Goal: Task Accomplishment & Management: Use online tool/utility

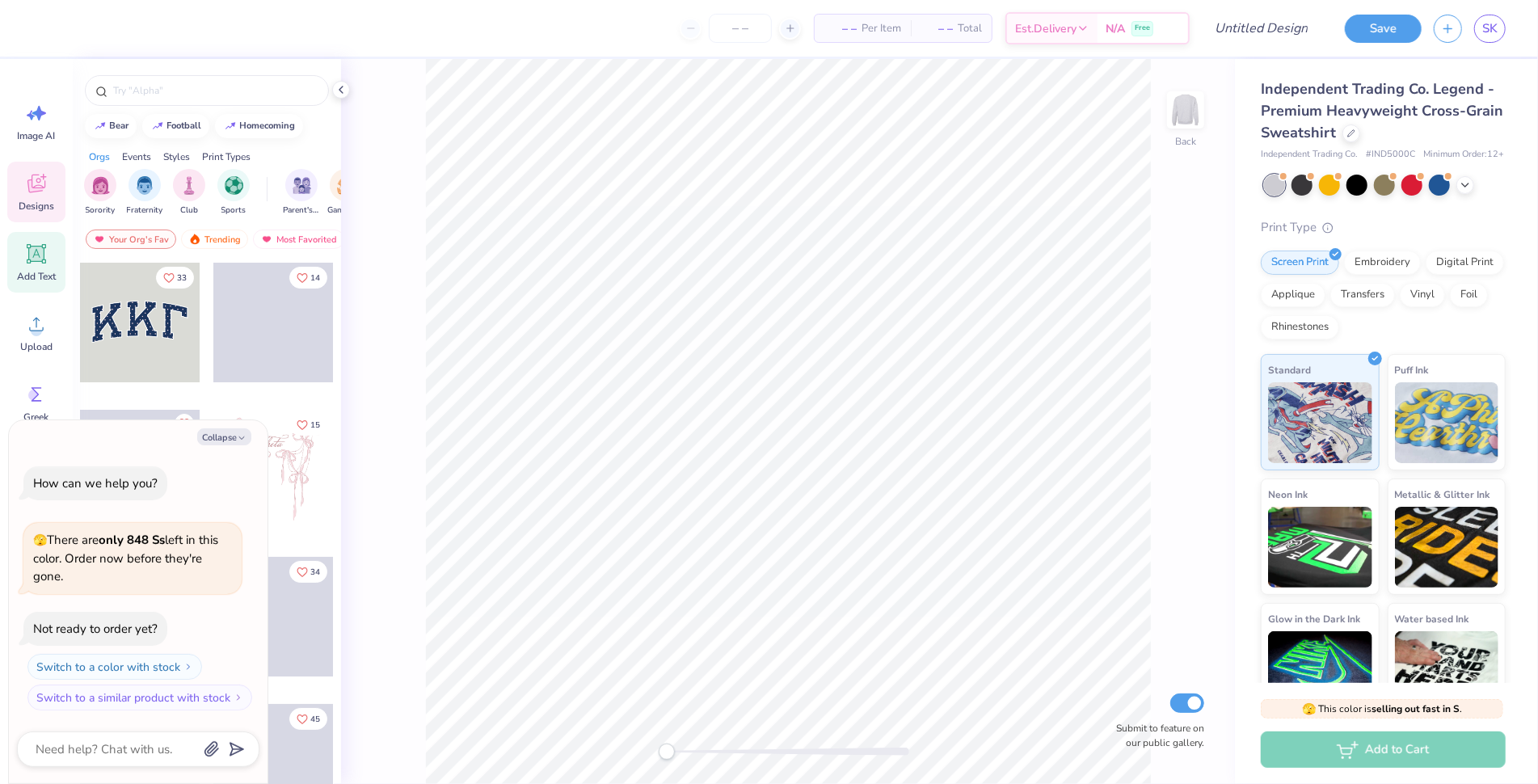
click at [33, 262] on icon at bounding box center [37, 254] width 25 height 25
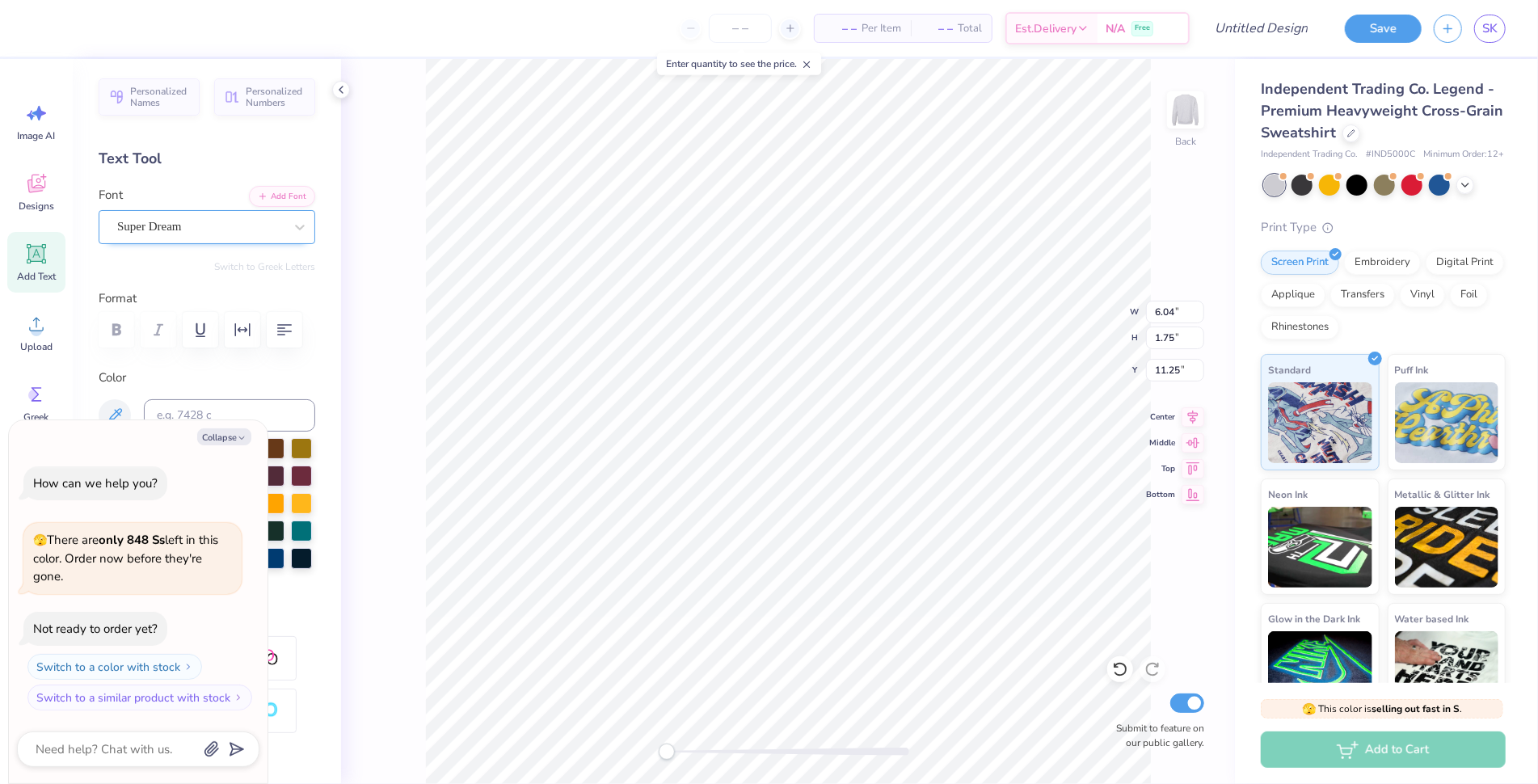
click at [177, 226] on div "Super Dream" at bounding box center [200, 226] width 170 height 25
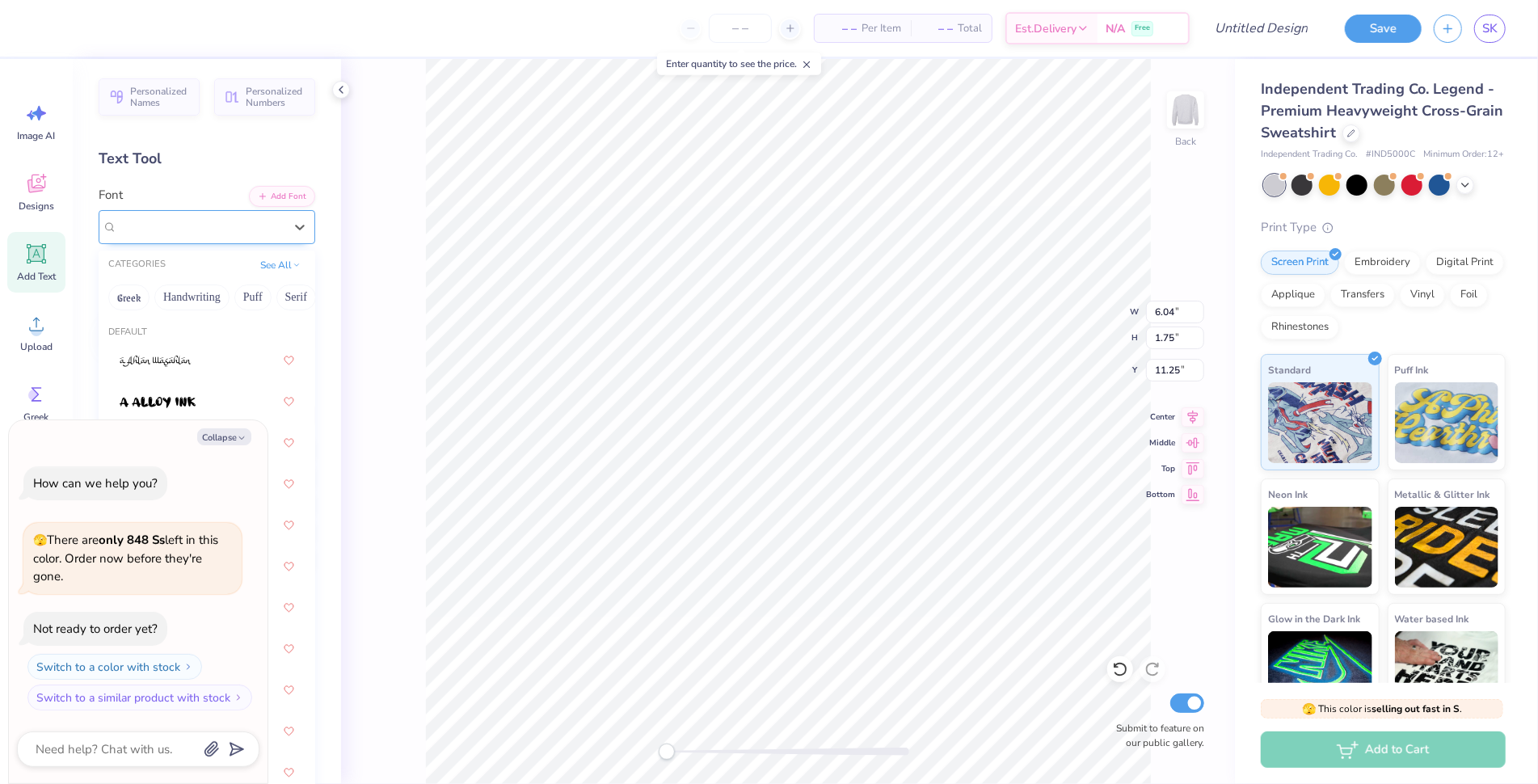
type textarea "x"
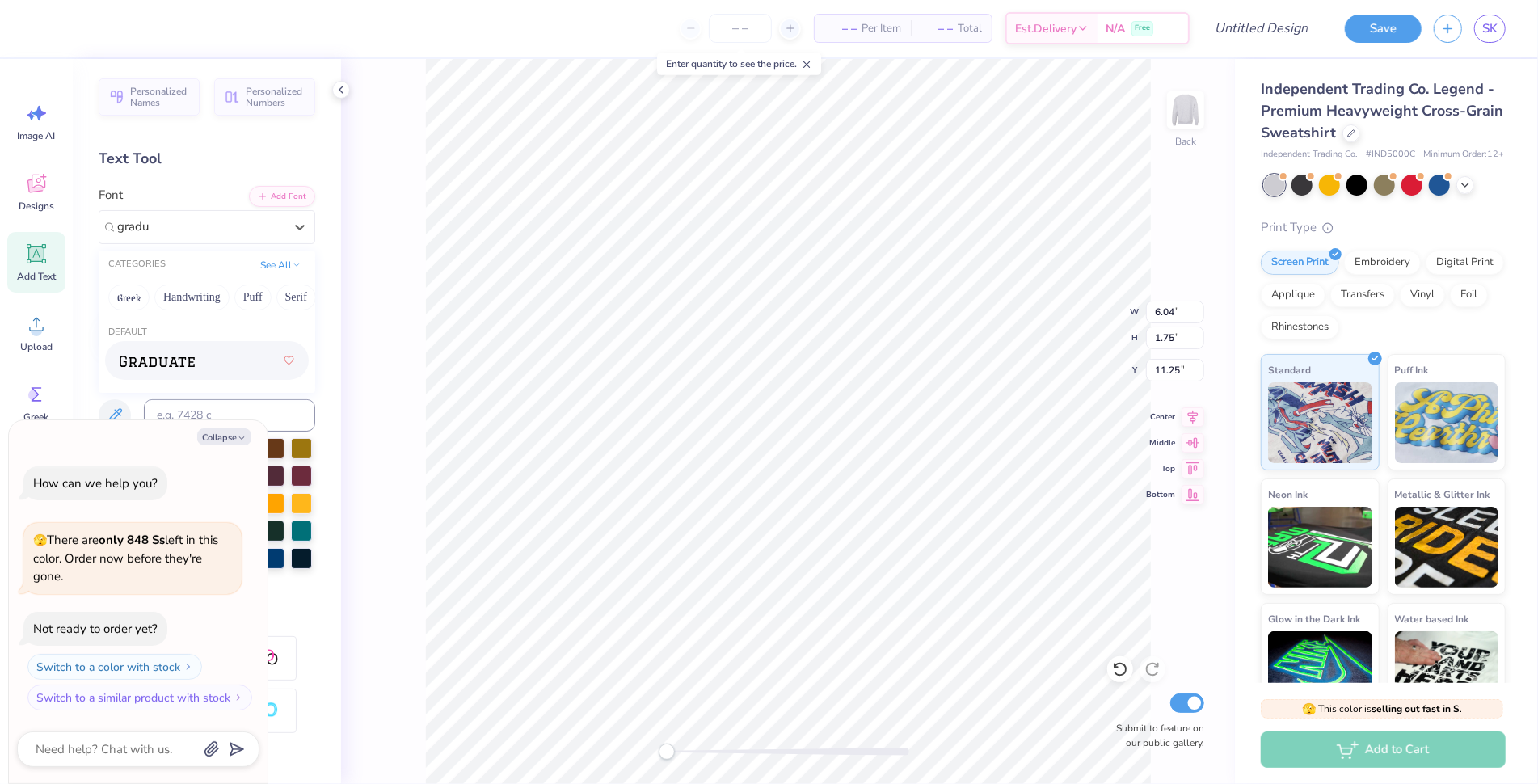
click at [167, 352] on span at bounding box center [157, 360] width 75 height 17
type input "gradu"
type textarea "x"
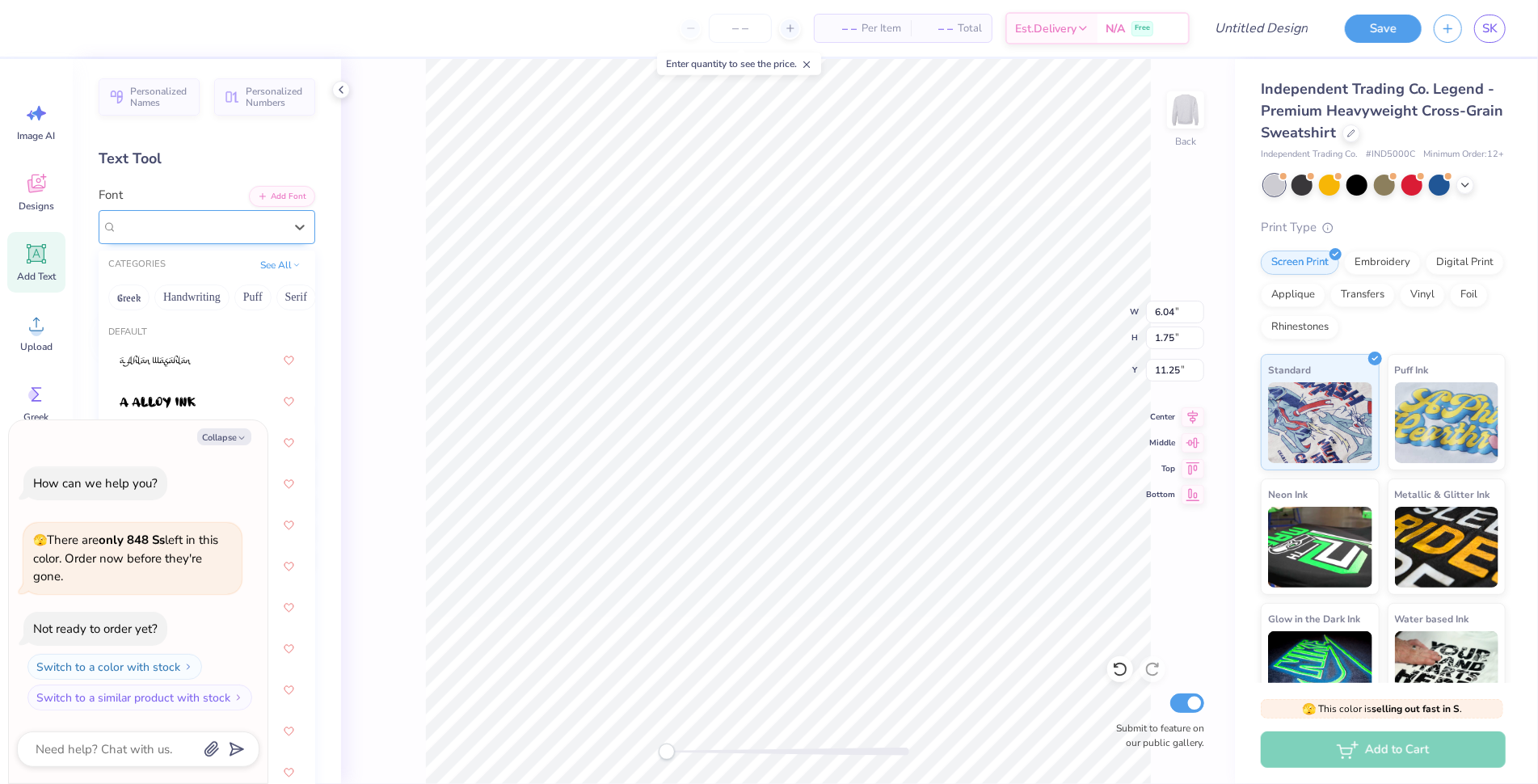
click at [197, 210] on div "Graduate" at bounding box center [207, 227] width 217 height 34
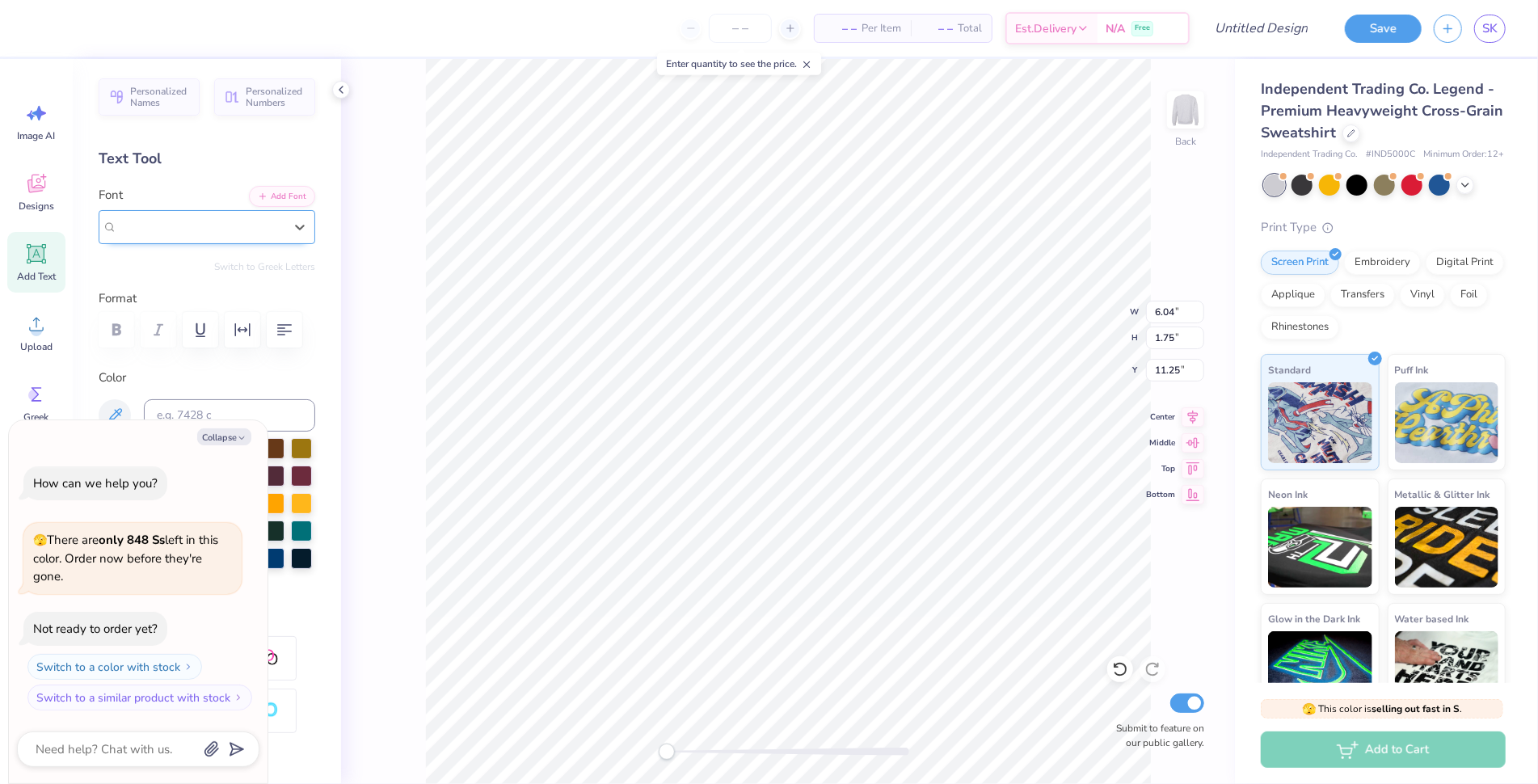
type textarea "x"
click at [151, 363] on img at bounding box center [154, 361] width 69 height 11
type input "fresh"
type textarea "x"
click at [259, 353] on div "Format" at bounding box center [207, 321] width 217 height 64
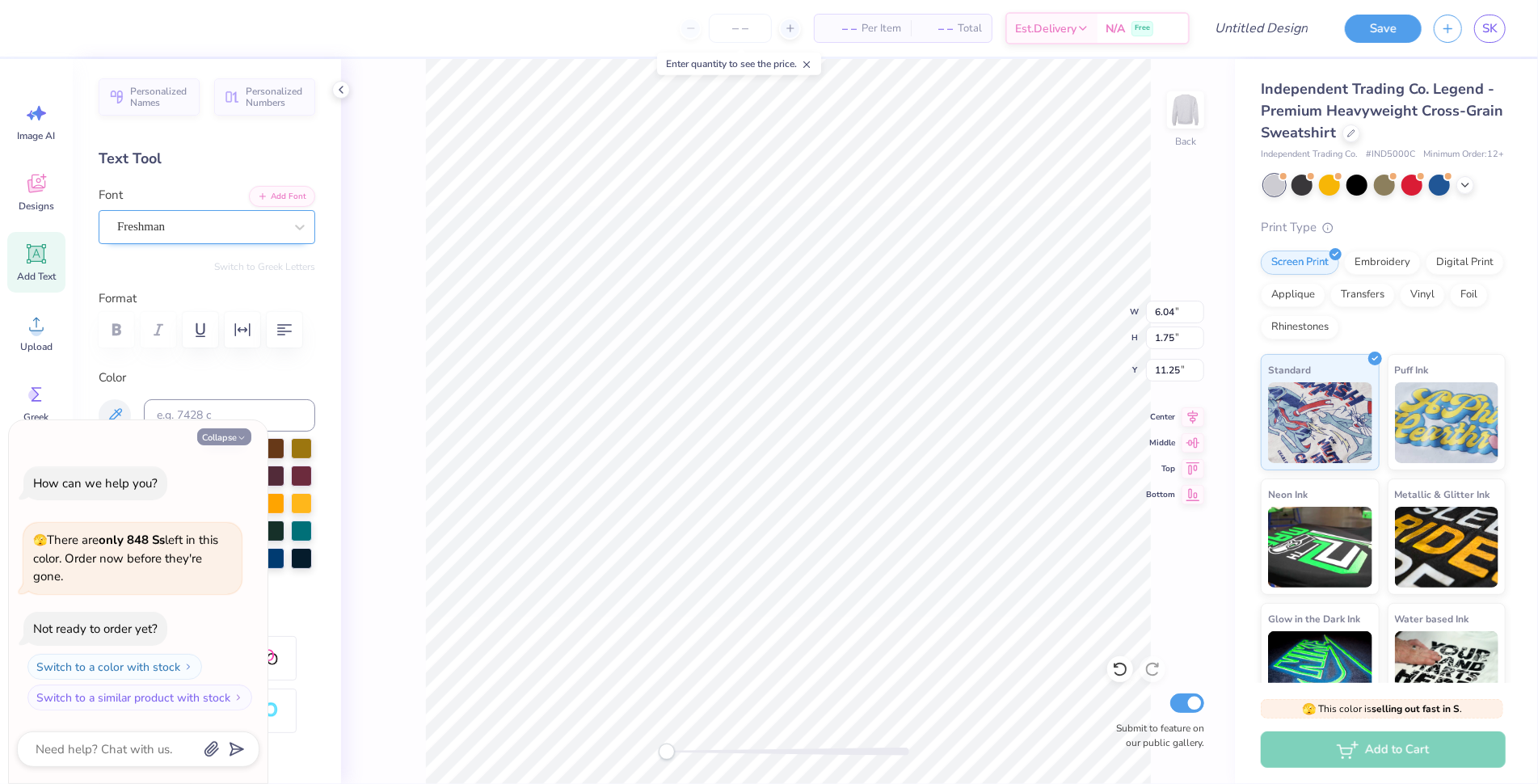
click at [244, 435] on icon "button" at bounding box center [241, 437] width 10 height 10
type textarea "x"
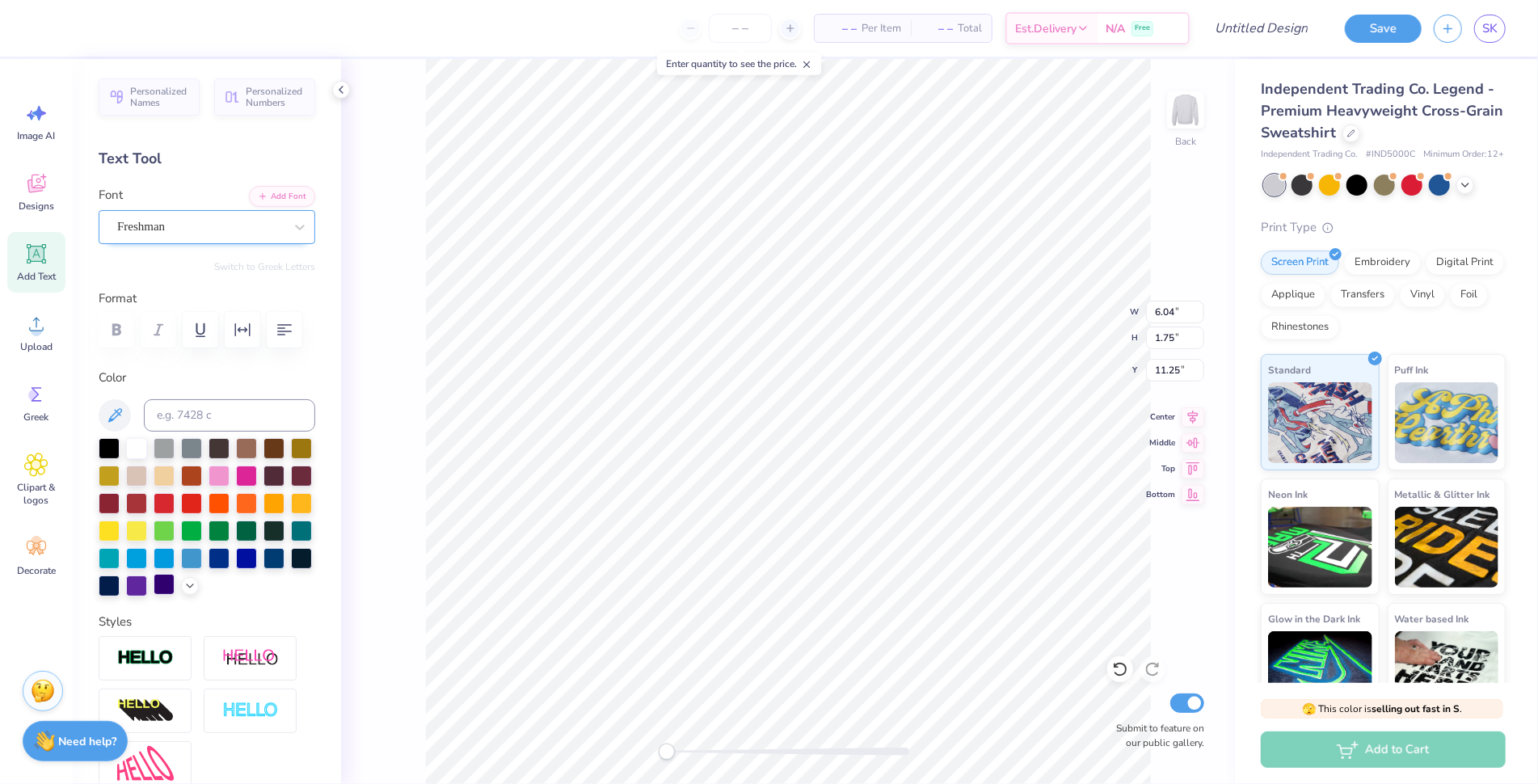
click at [153, 595] on div at bounding box center [164, 584] width 21 height 21
click at [263, 568] on div at bounding box center [274, 557] width 21 height 21
click at [183, 590] on icon at bounding box center [189, 584] width 13 height 13
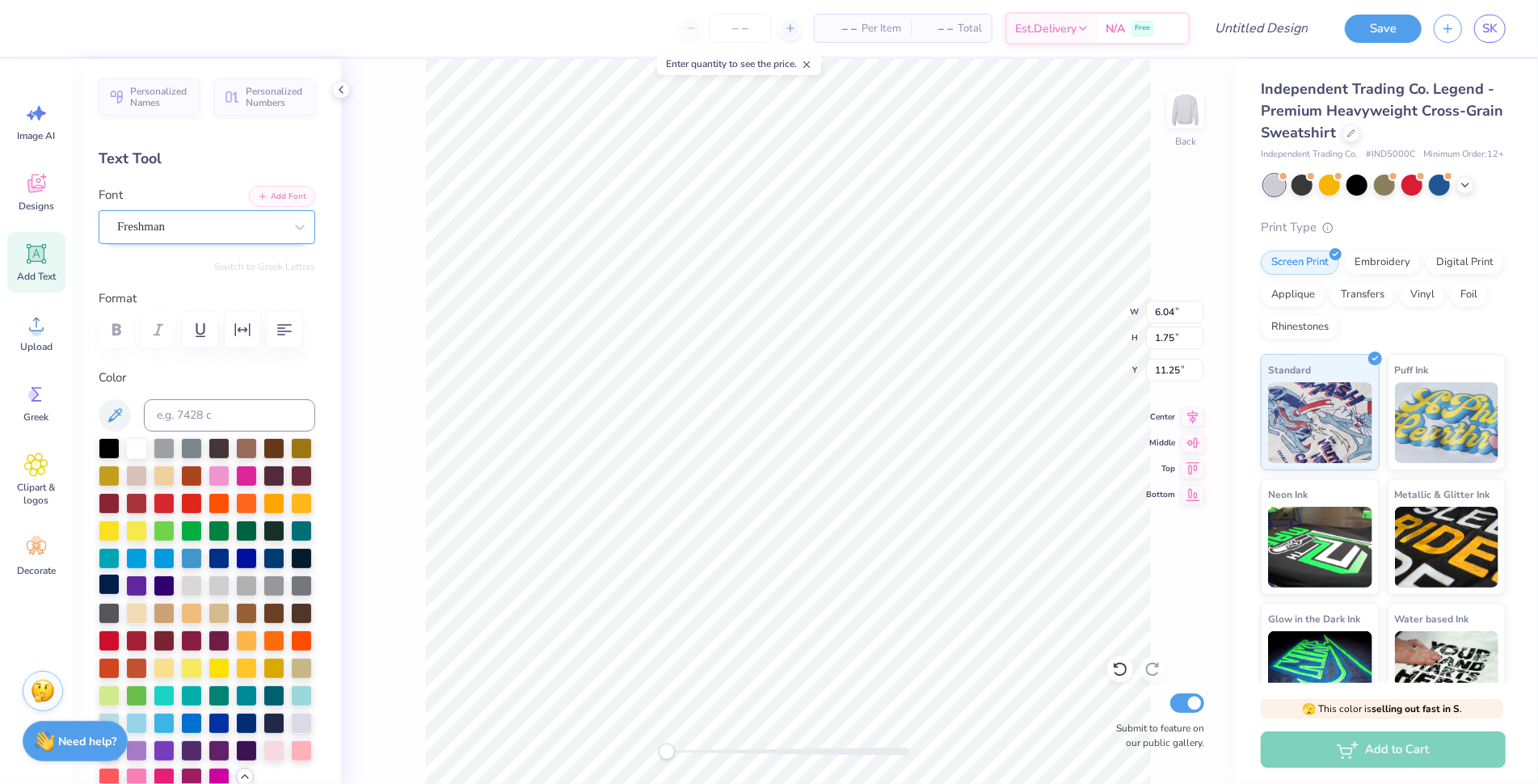
click at [120, 595] on div at bounding box center [109, 584] width 21 height 21
type textarea "T"
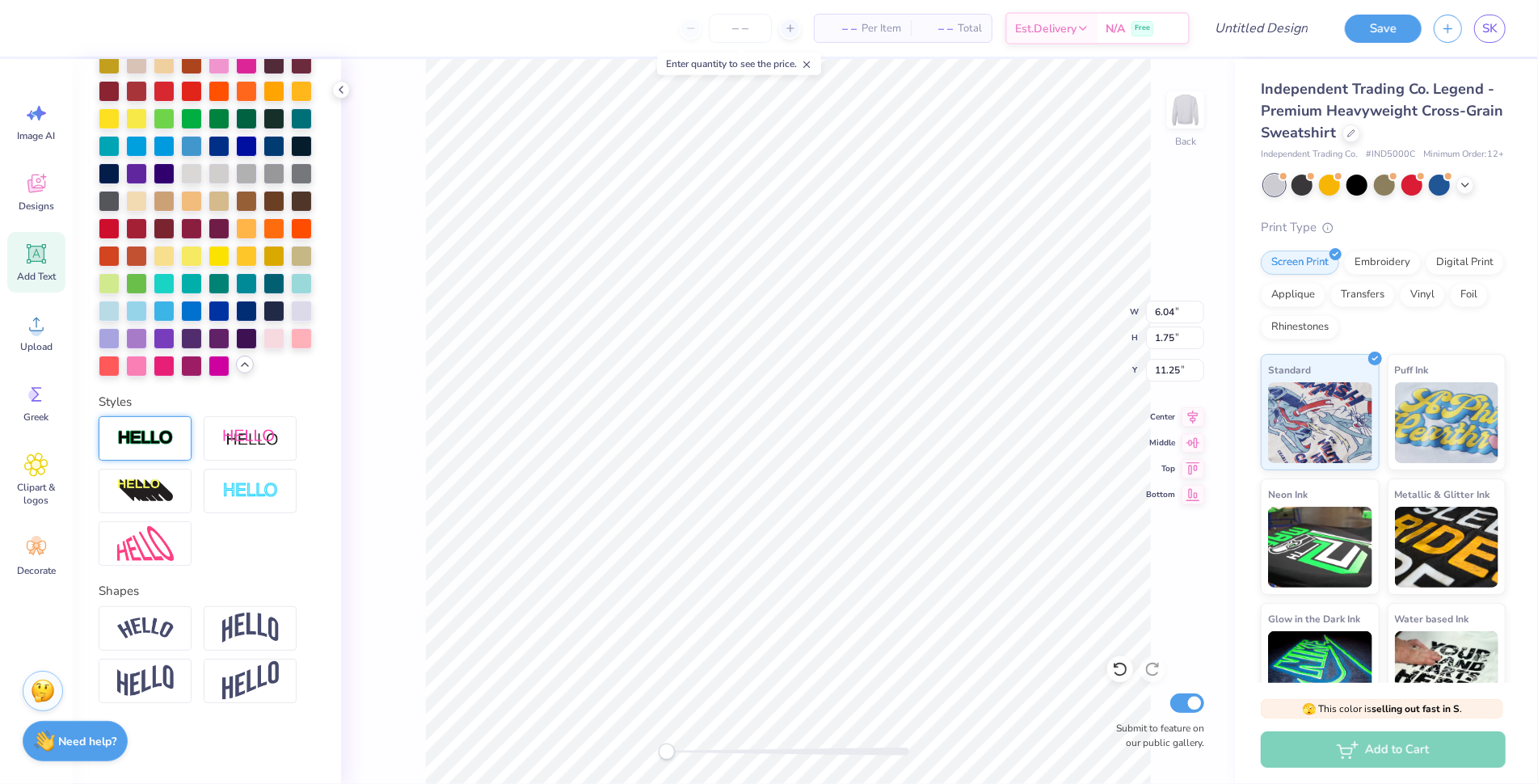
type textarea "IDR"
click at [153, 439] on img at bounding box center [145, 438] width 56 height 18
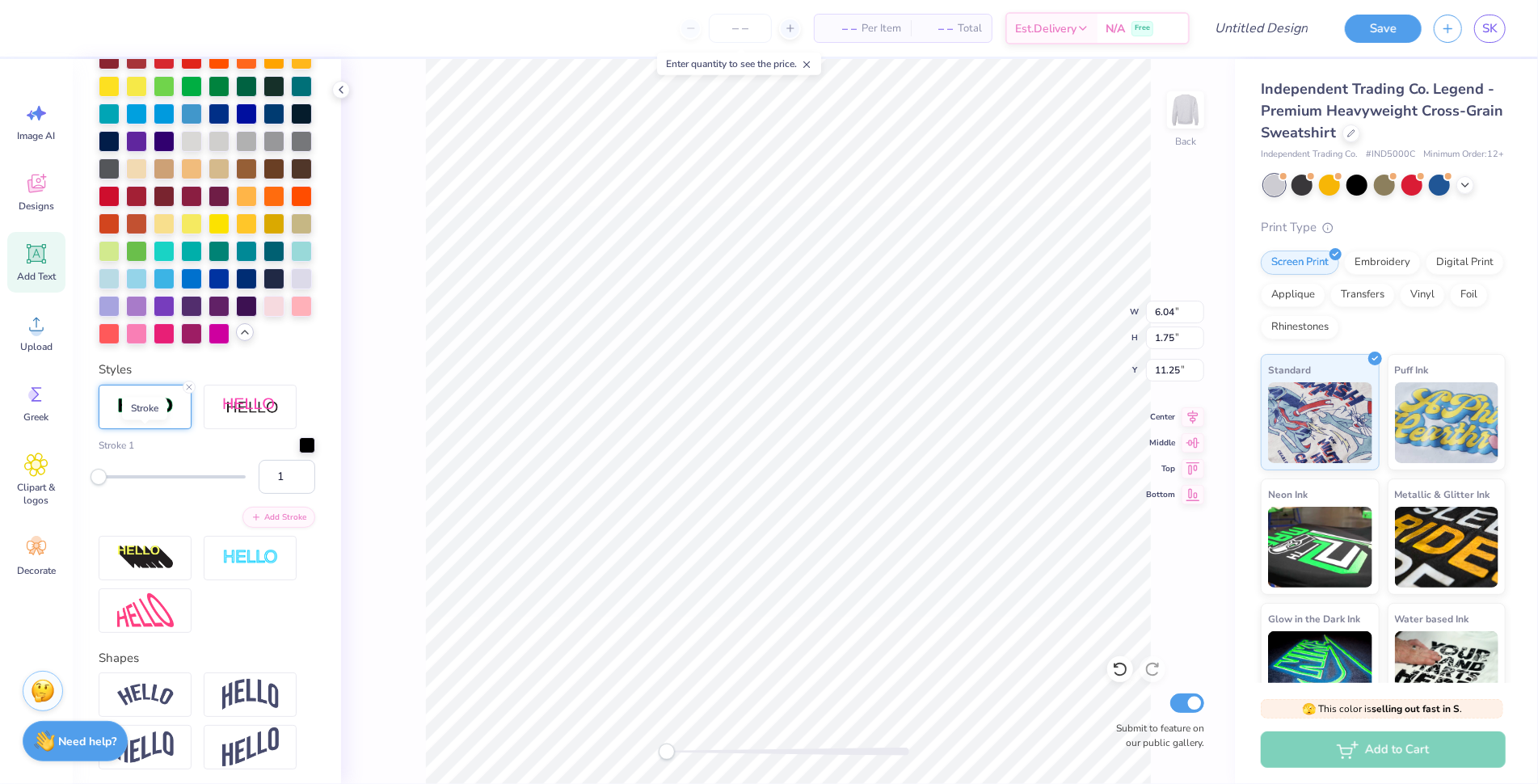
scroll to position [569, 0]
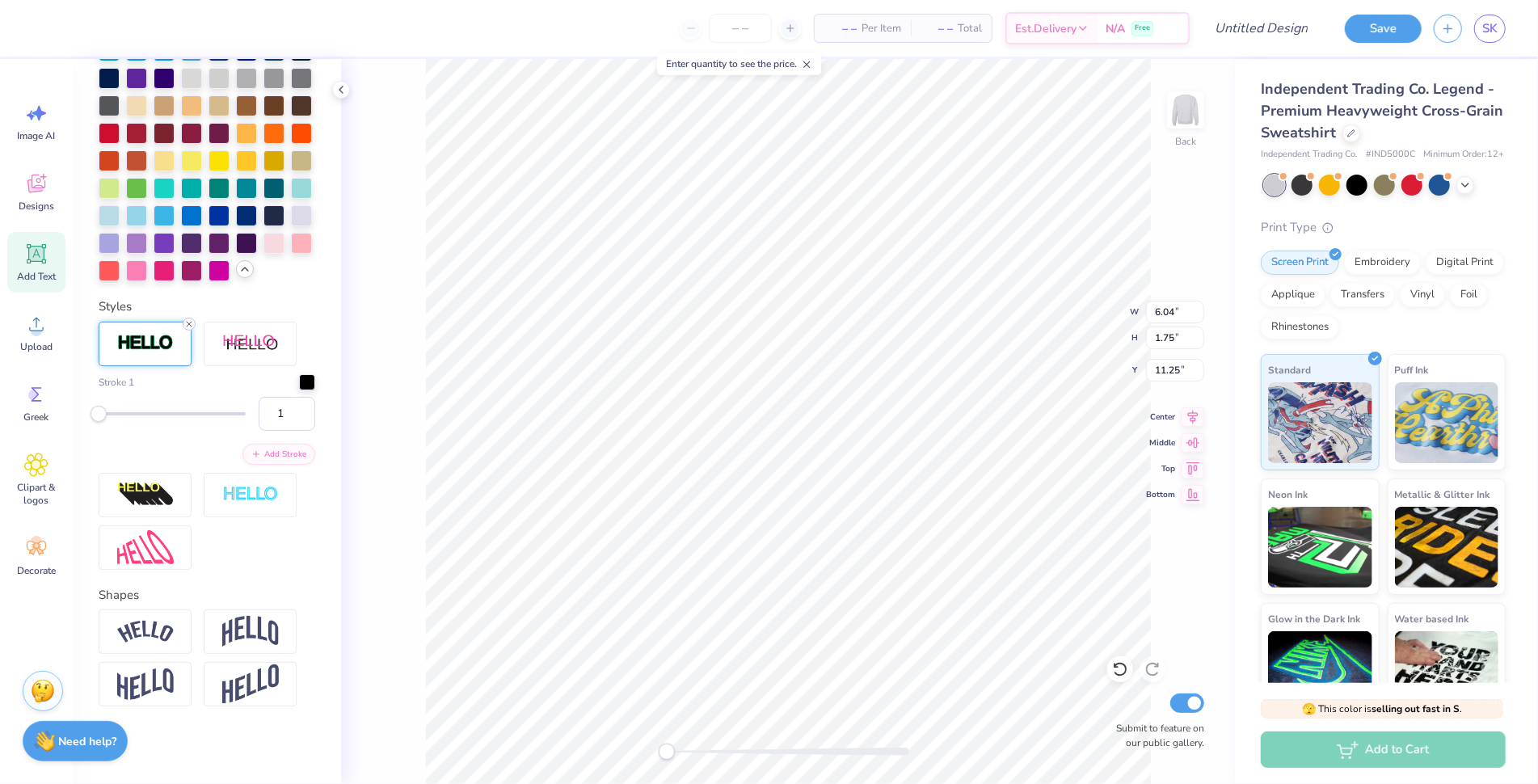
click at [188, 329] on icon at bounding box center [188, 324] width 10 height 10
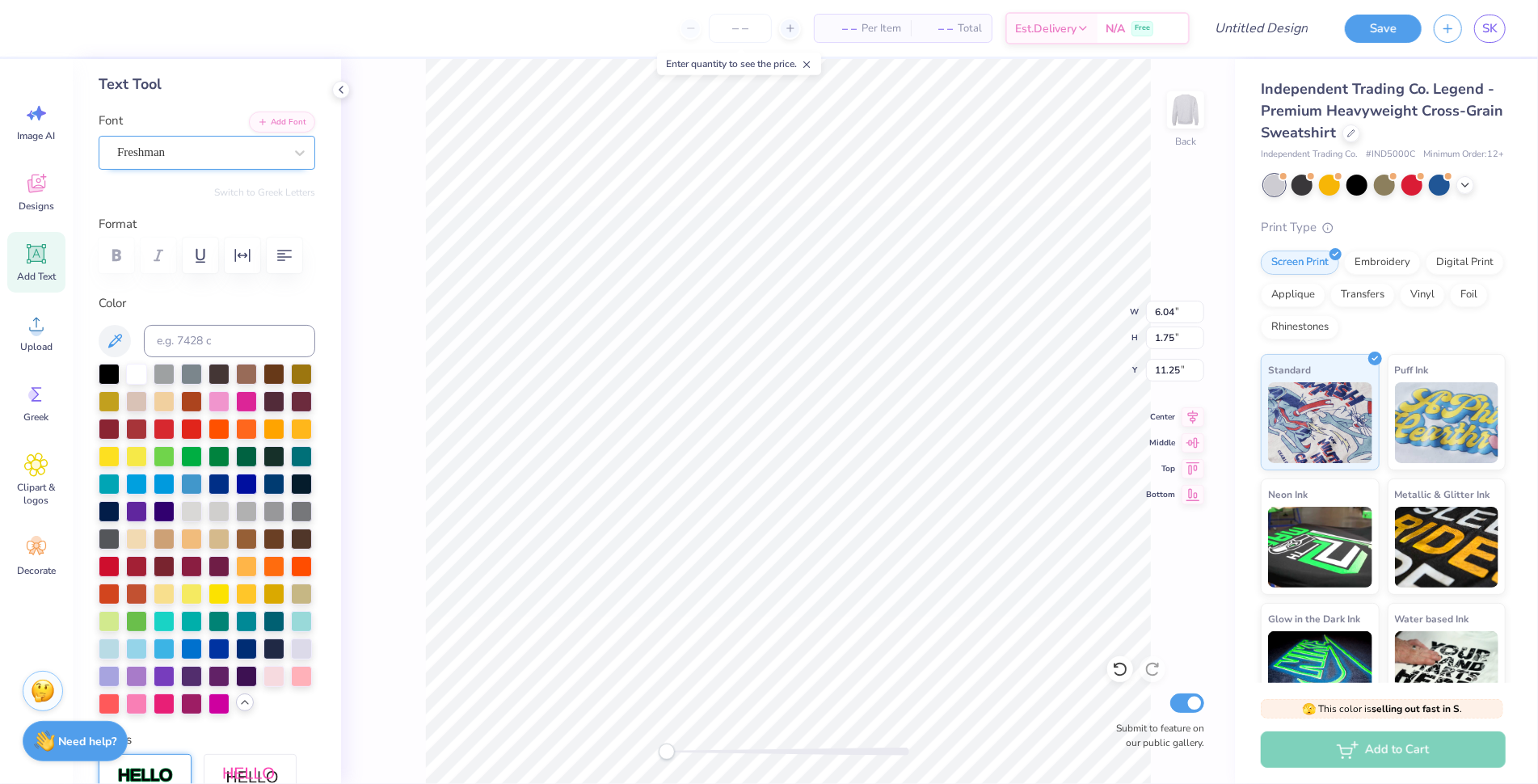
scroll to position [508, 0]
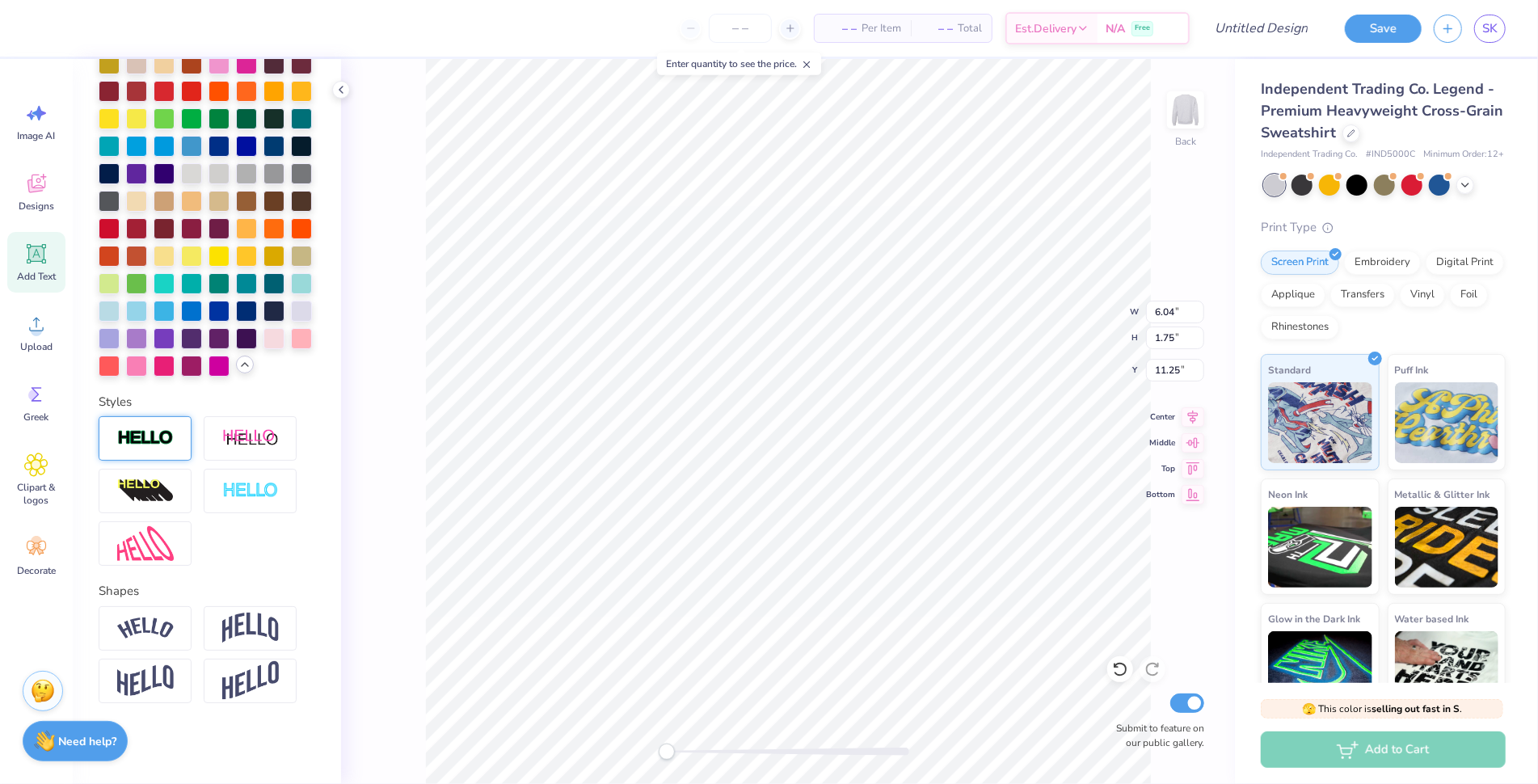
click at [115, 400] on label "Styles" at bounding box center [115, 401] width 33 height 18
click at [159, 438] on img at bounding box center [145, 438] width 56 height 18
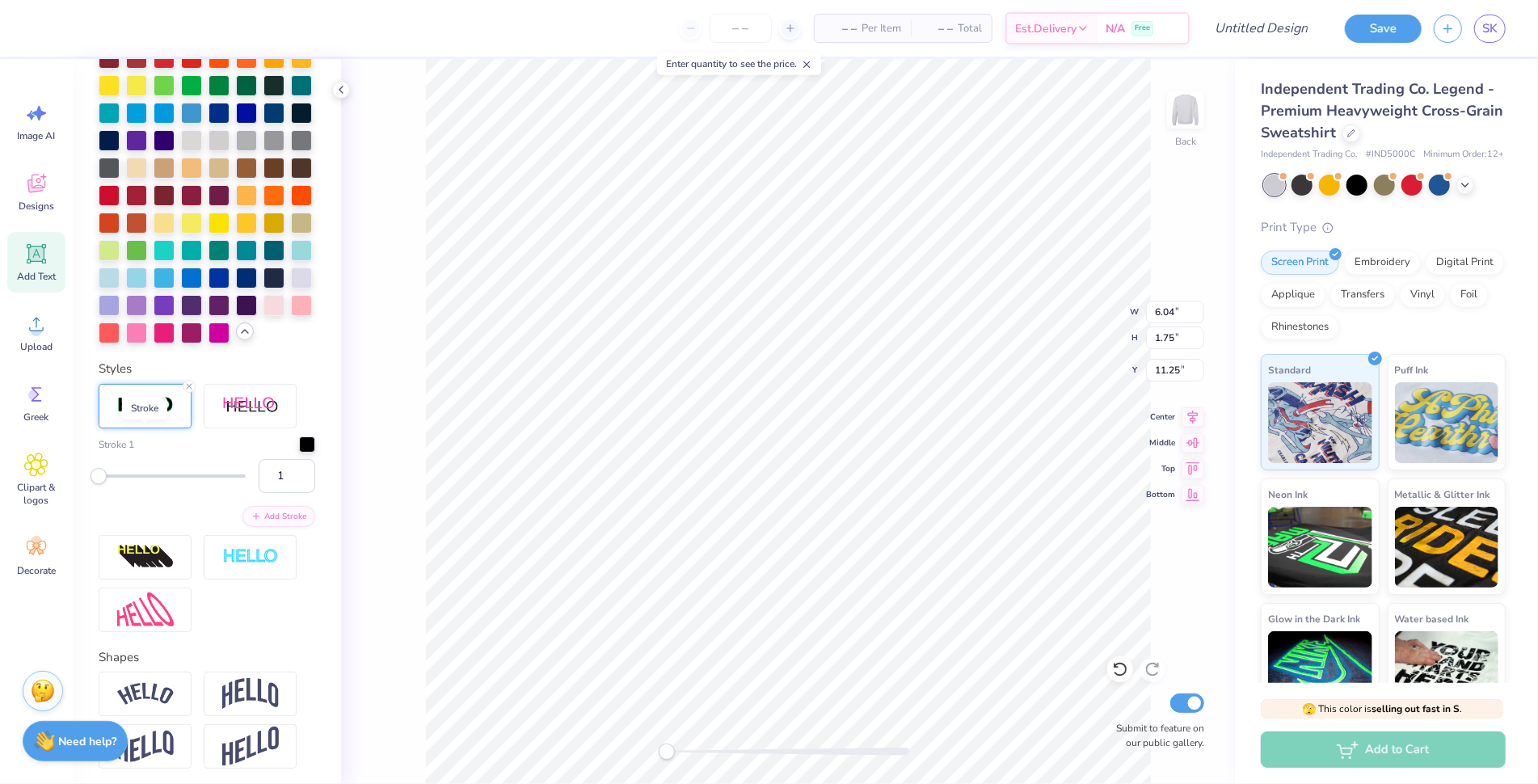
scroll to position [570, 0]
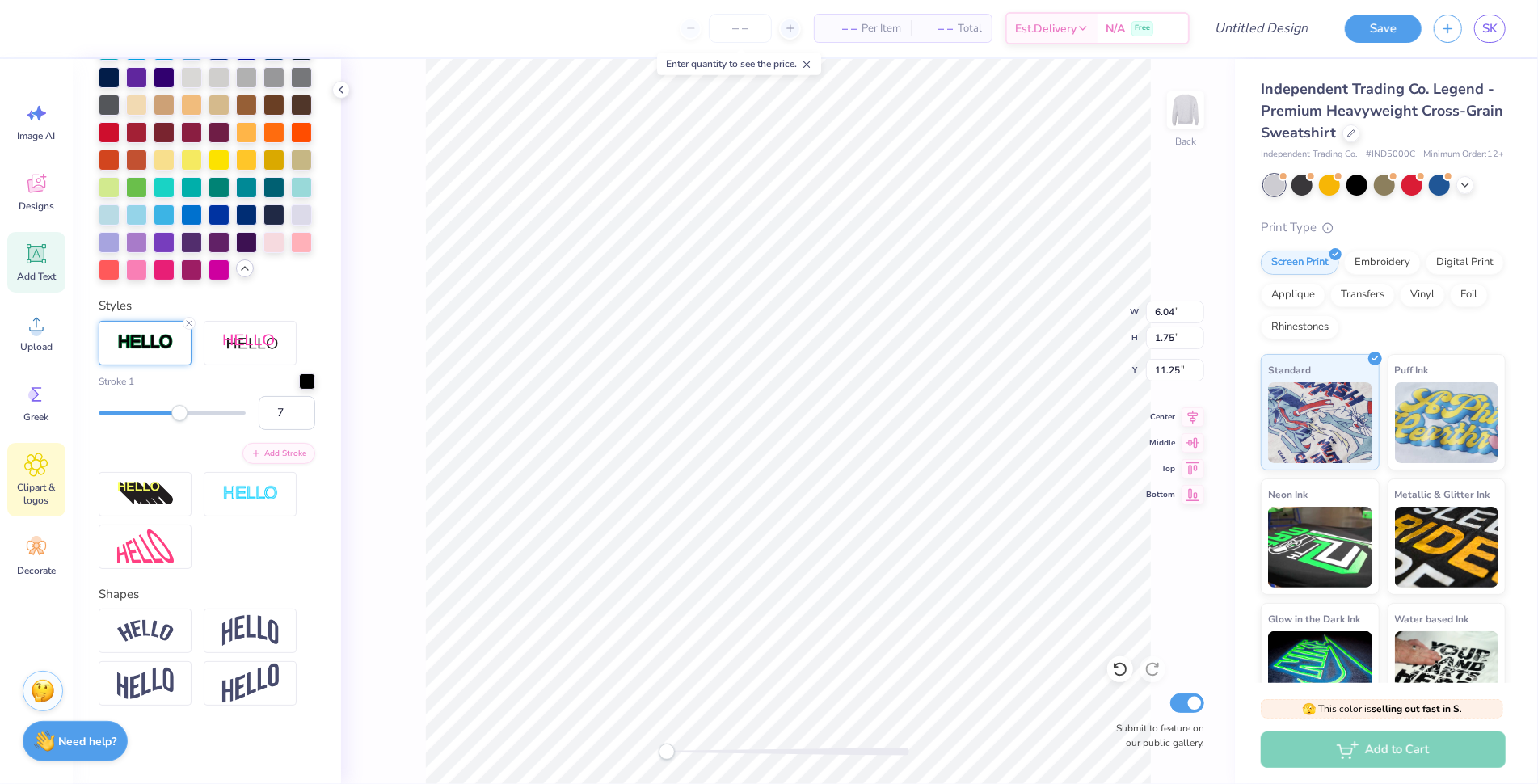
type input "1"
drag, startPoint x: 100, startPoint y: 515, endPoint x: -14, endPoint y: 490, distance: 116.7
click at [0, 490] on html "– – Per Item – – Total Est. Delivery N/A Free Design Title Save SK Image AI Des…" at bounding box center [769, 392] width 1538 height 784
click at [191, 328] on icon at bounding box center [188, 323] width 10 height 10
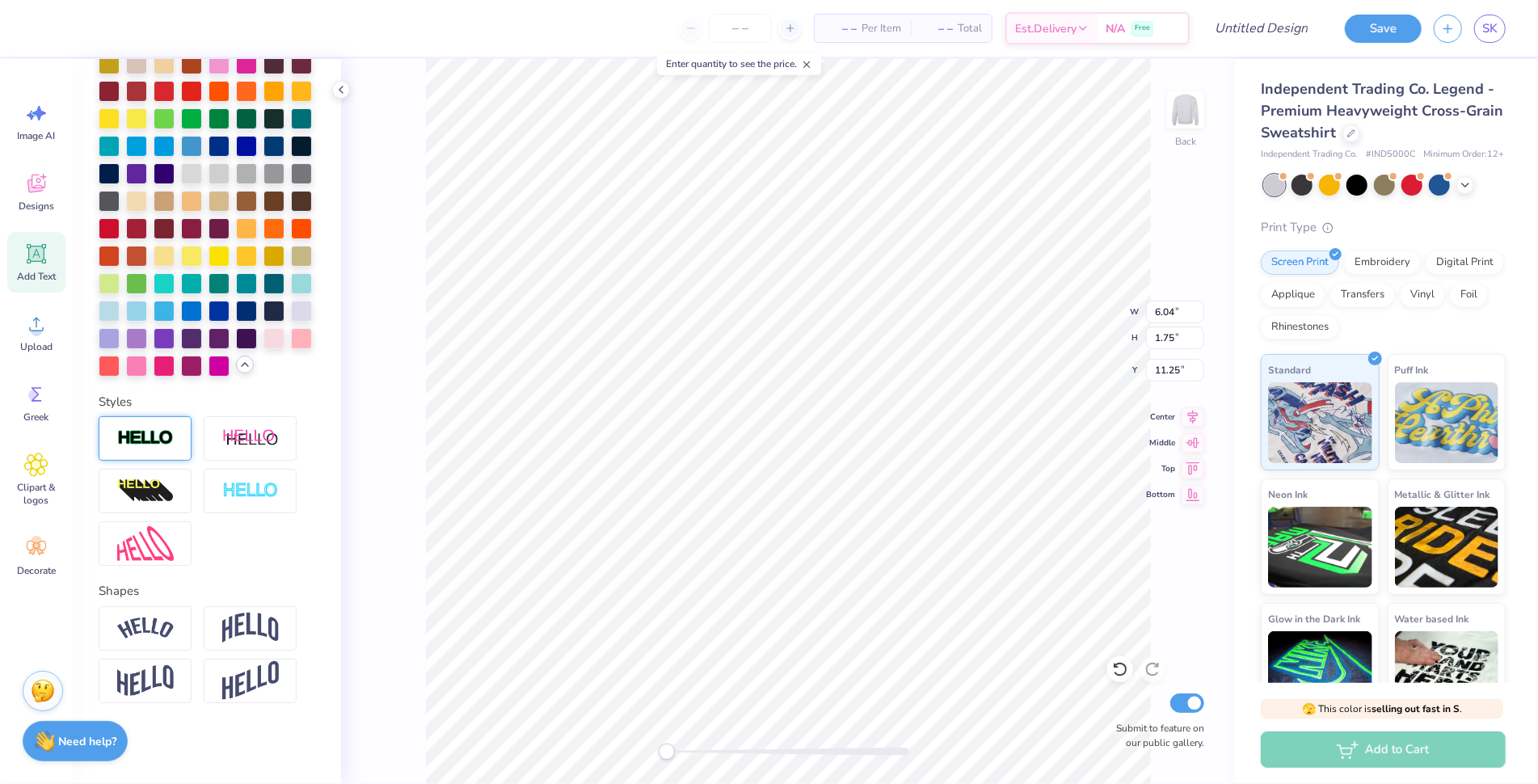
scroll to position [508, 0]
click at [1159, 310] on input "6.04" at bounding box center [1175, 312] width 58 height 23
type input "6"
type input "7.42"
type input "3.45"
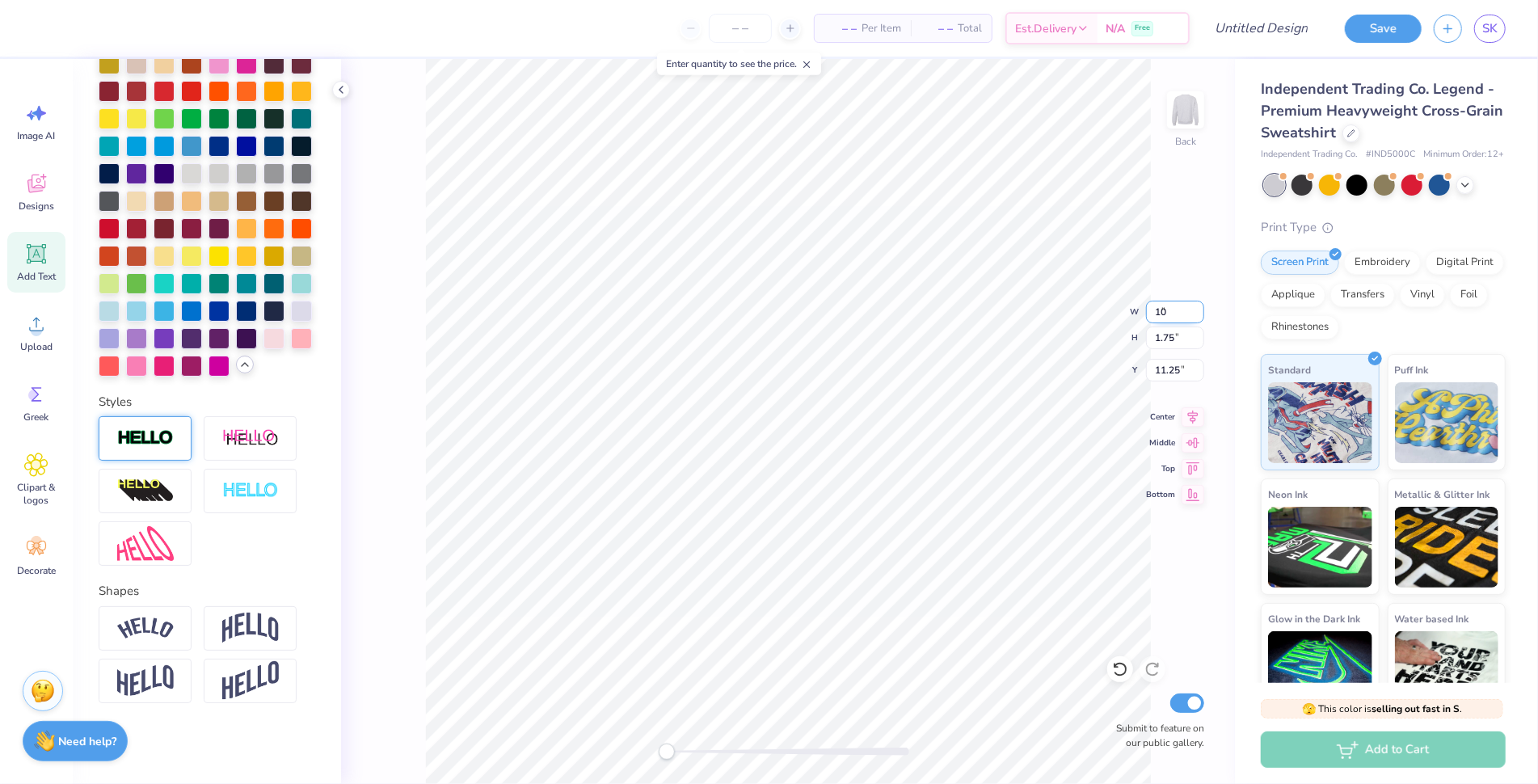
type input "10.40"
type input "10.35"
type input "4.81"
type input "9.04"
click at [1326, 301] on div "Applique" at bounding box center [1292, 293] width 64 height 25
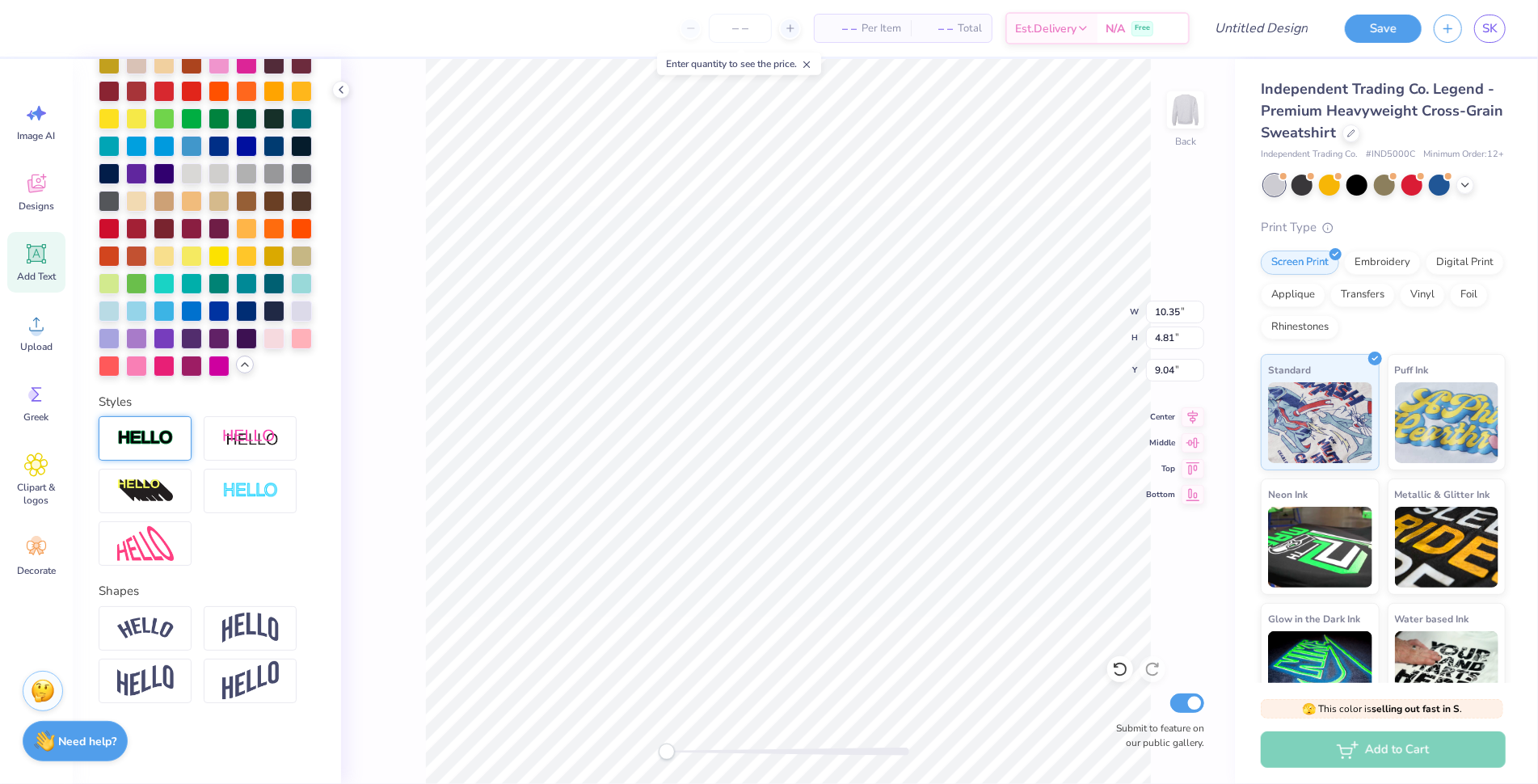
scroll to position [342, 0]
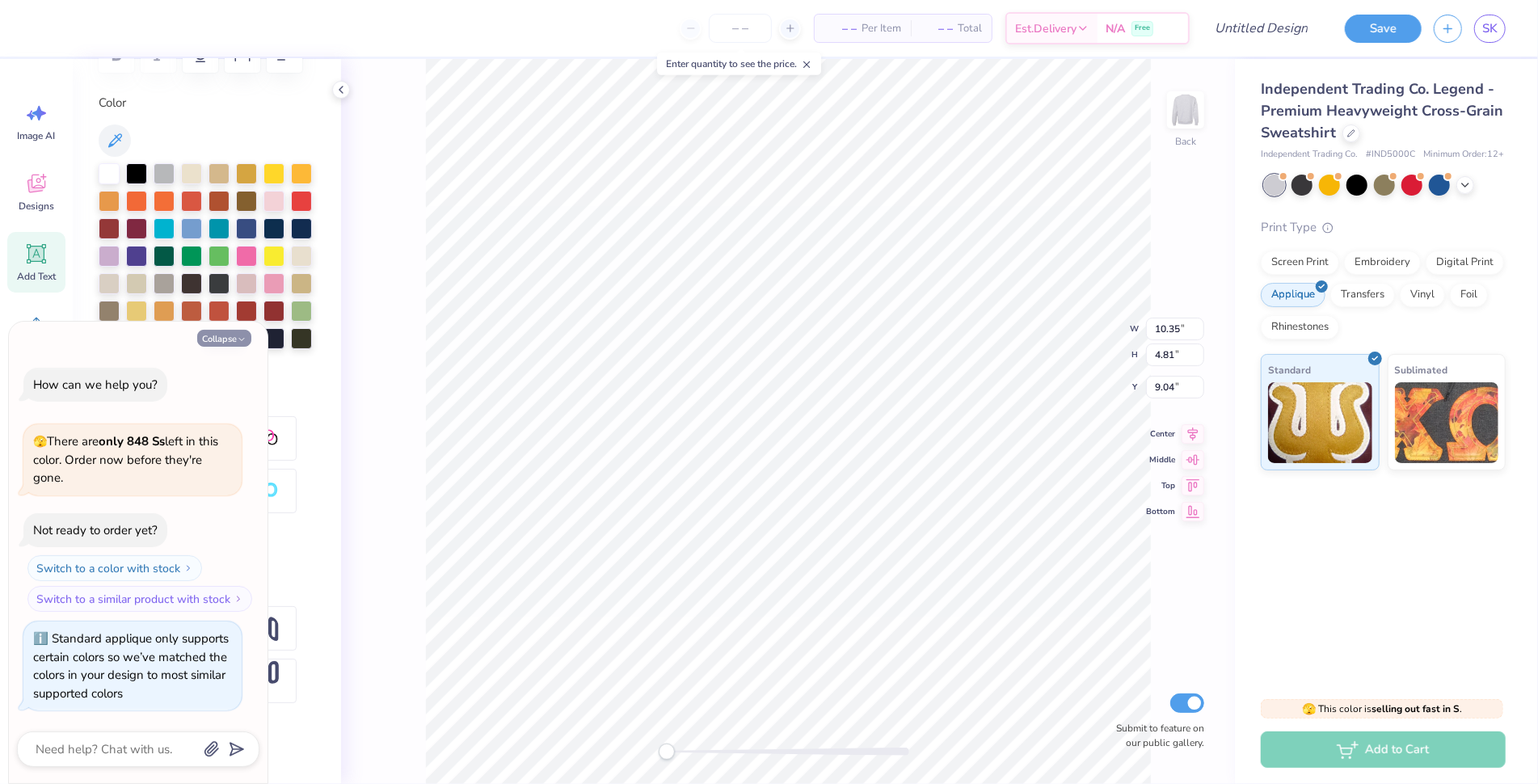
click at [238, 334] on icon "button" at bounding box center [241, 339] width 10 height 10
type textarea "x"
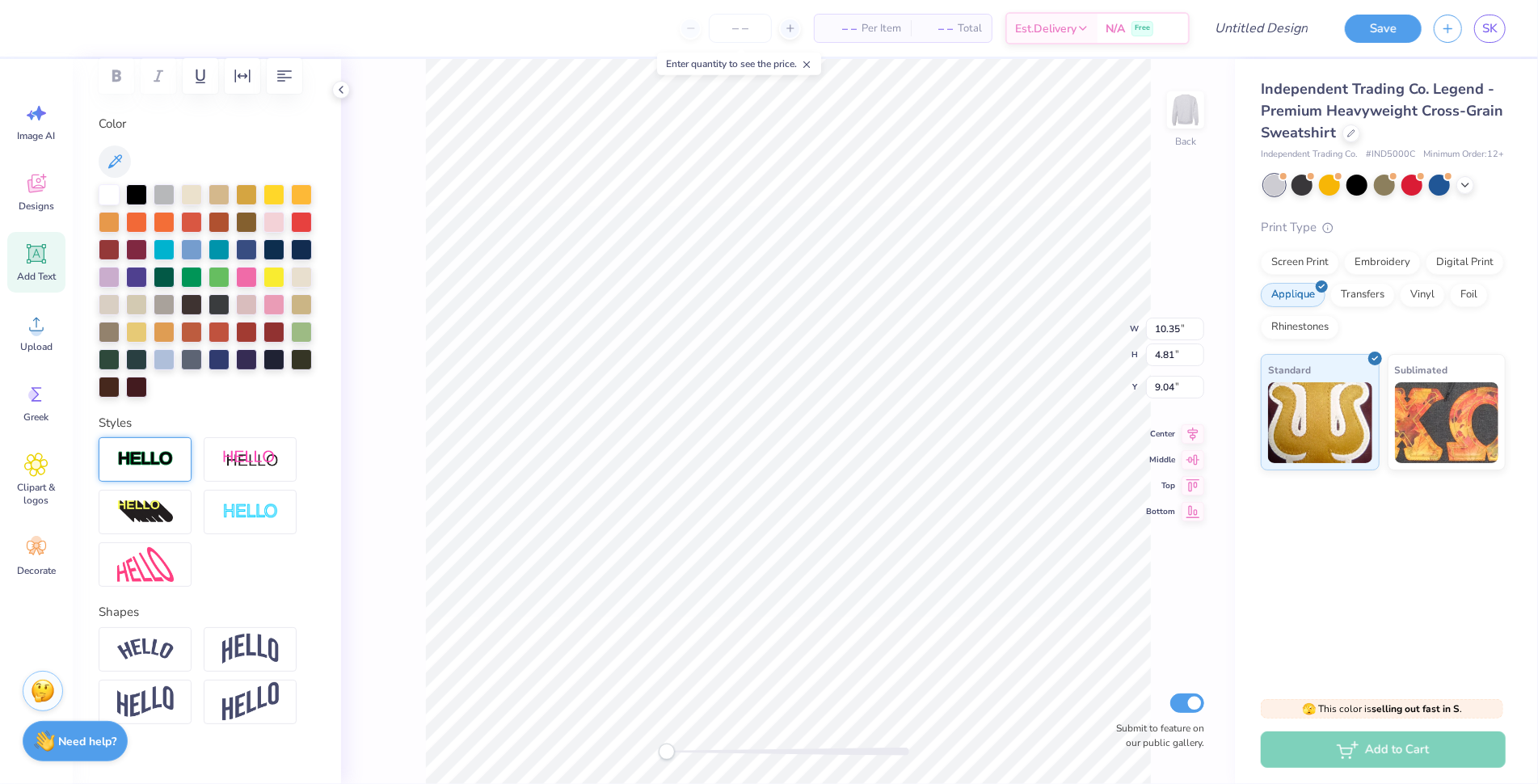
scroll to position [249, 0]
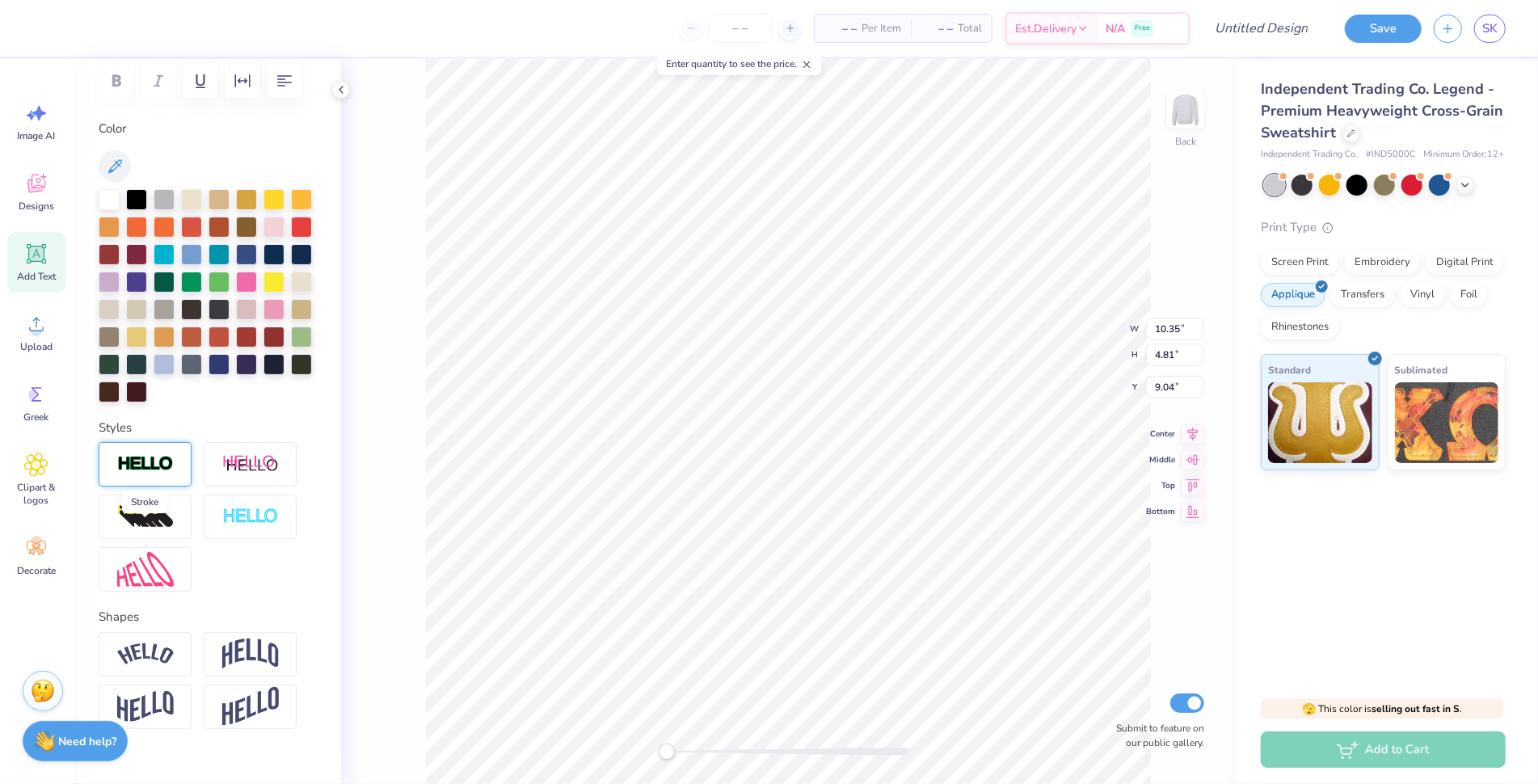
click at [161, 473] on img at bounding box center [145, 464] width 56 height 18
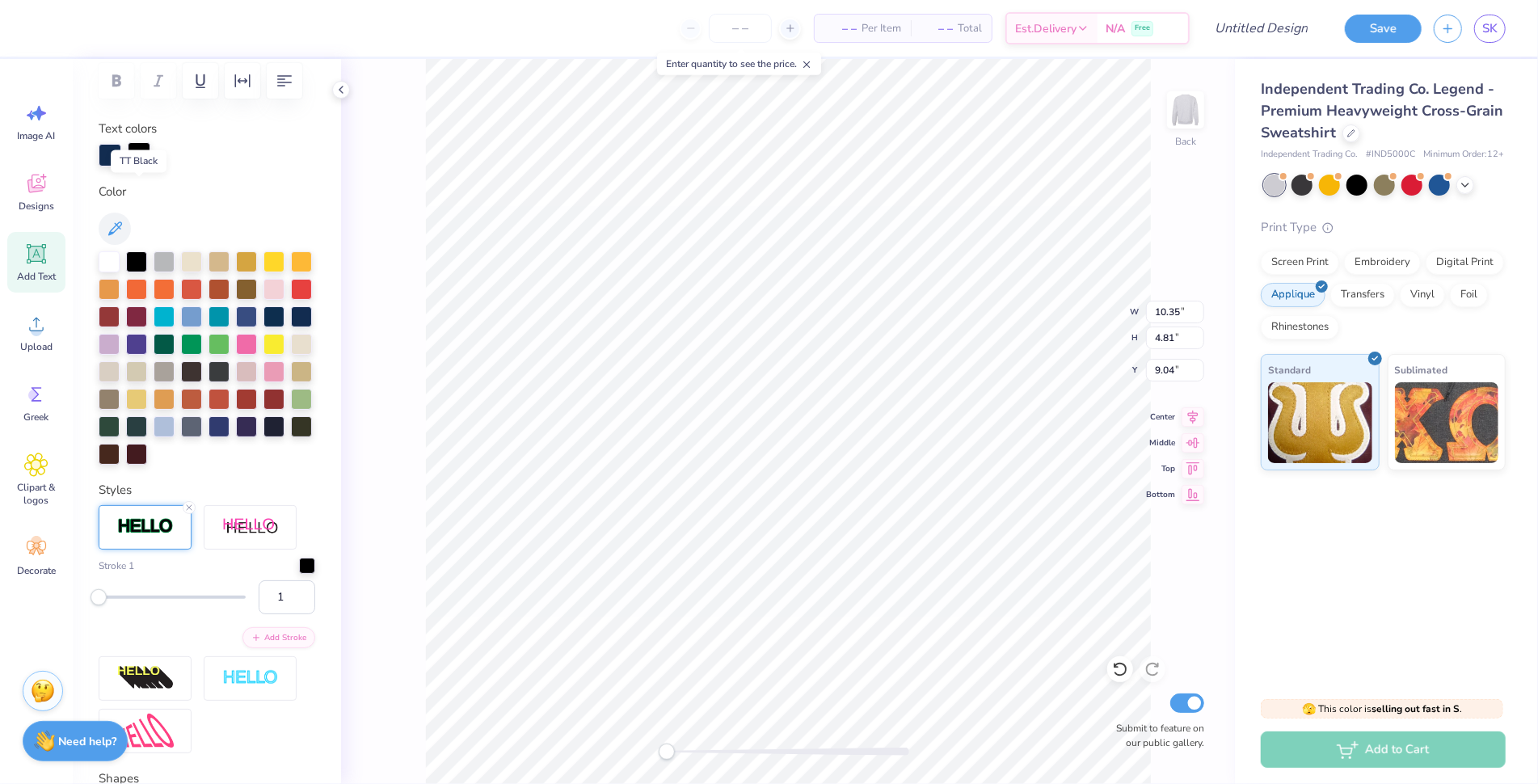
click at [139, 165] on div at bounding box center [139, 154] width 23 height 23
click at [109, 271] on div at bounding box center [109, 260] width 21 height 21
type input "10.43"
type input "4.89"
type input "4.13"
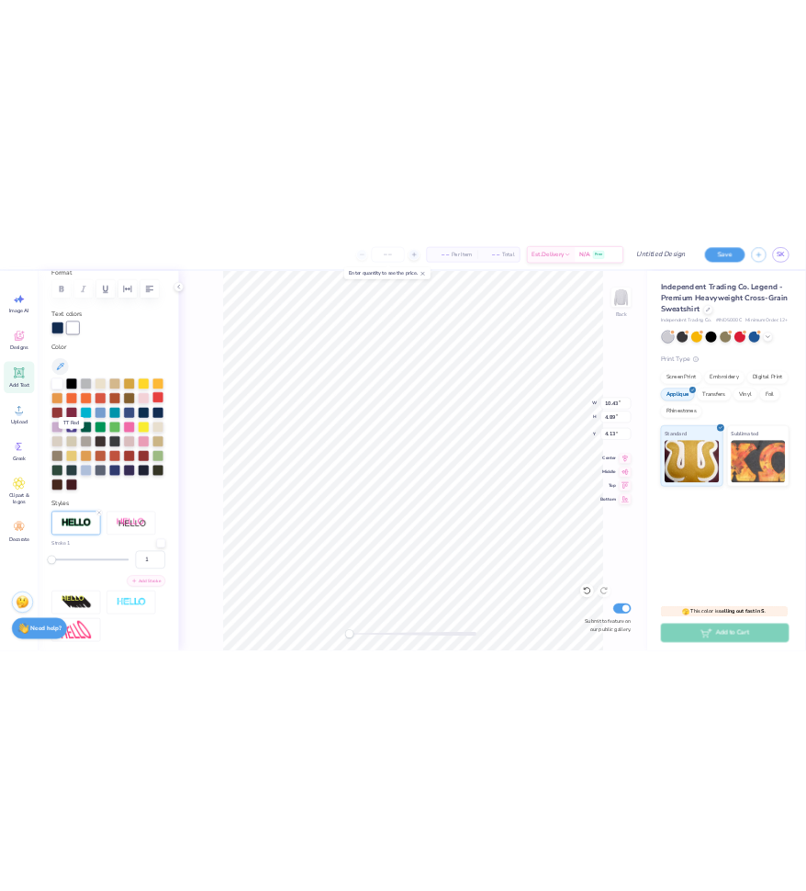
scroll to position [318, 0]
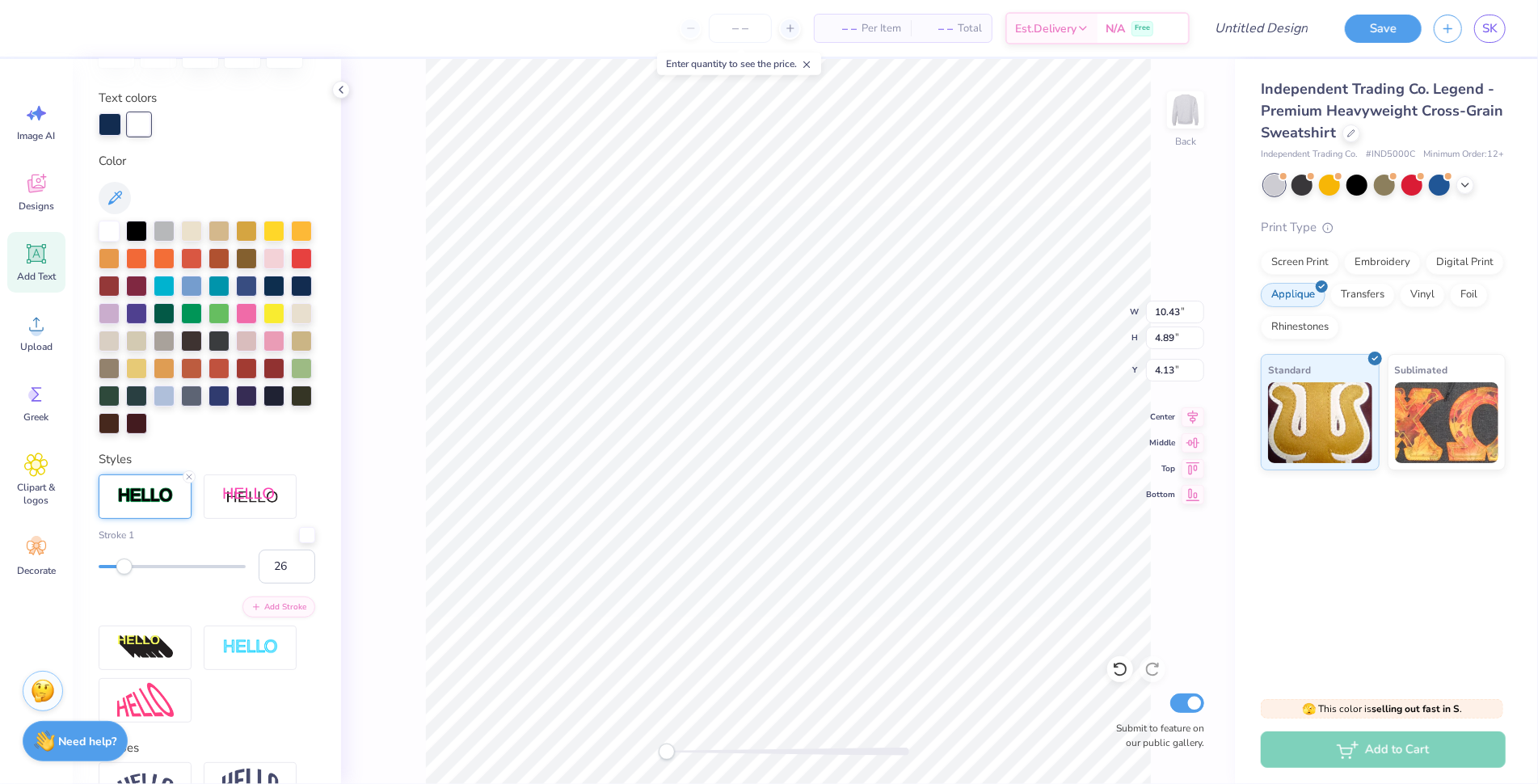
type input "27"
drag, startPoint x: 104, startPoint y: 633, endPoint x: 134, endPoint y: 637, distance: 30.3
click at [134, 574] on div "Accessibility label" at bounding box center [133, 566] width 16 height 16
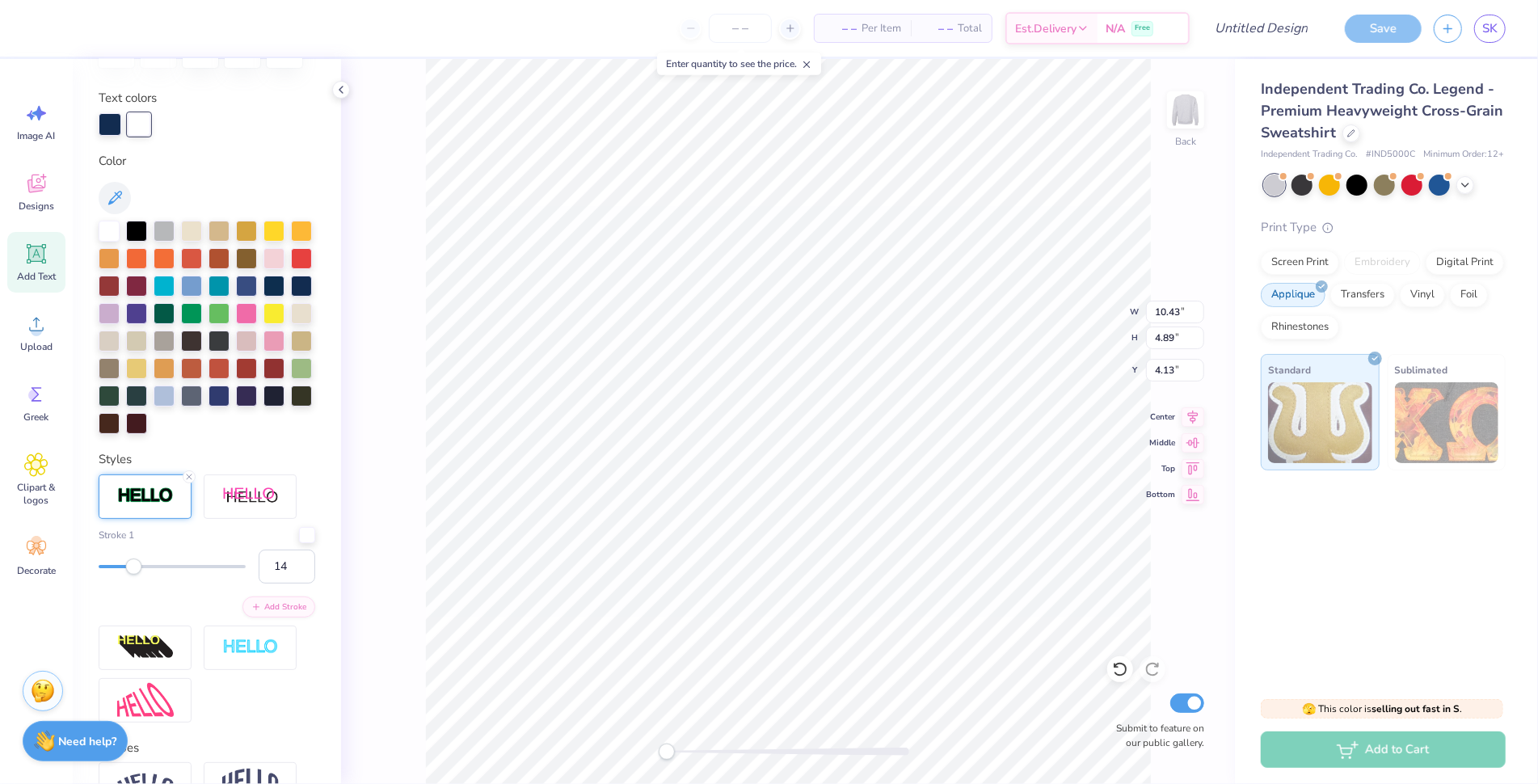
type input "13"
drag, startPoint x: 134, startPoint y: 637, endPoint x: 114, endPoint y: 637, distance: 20.0
click at [125, 574] on div "Accessibility label" at bounding box center [133, 566] width 16 height 16
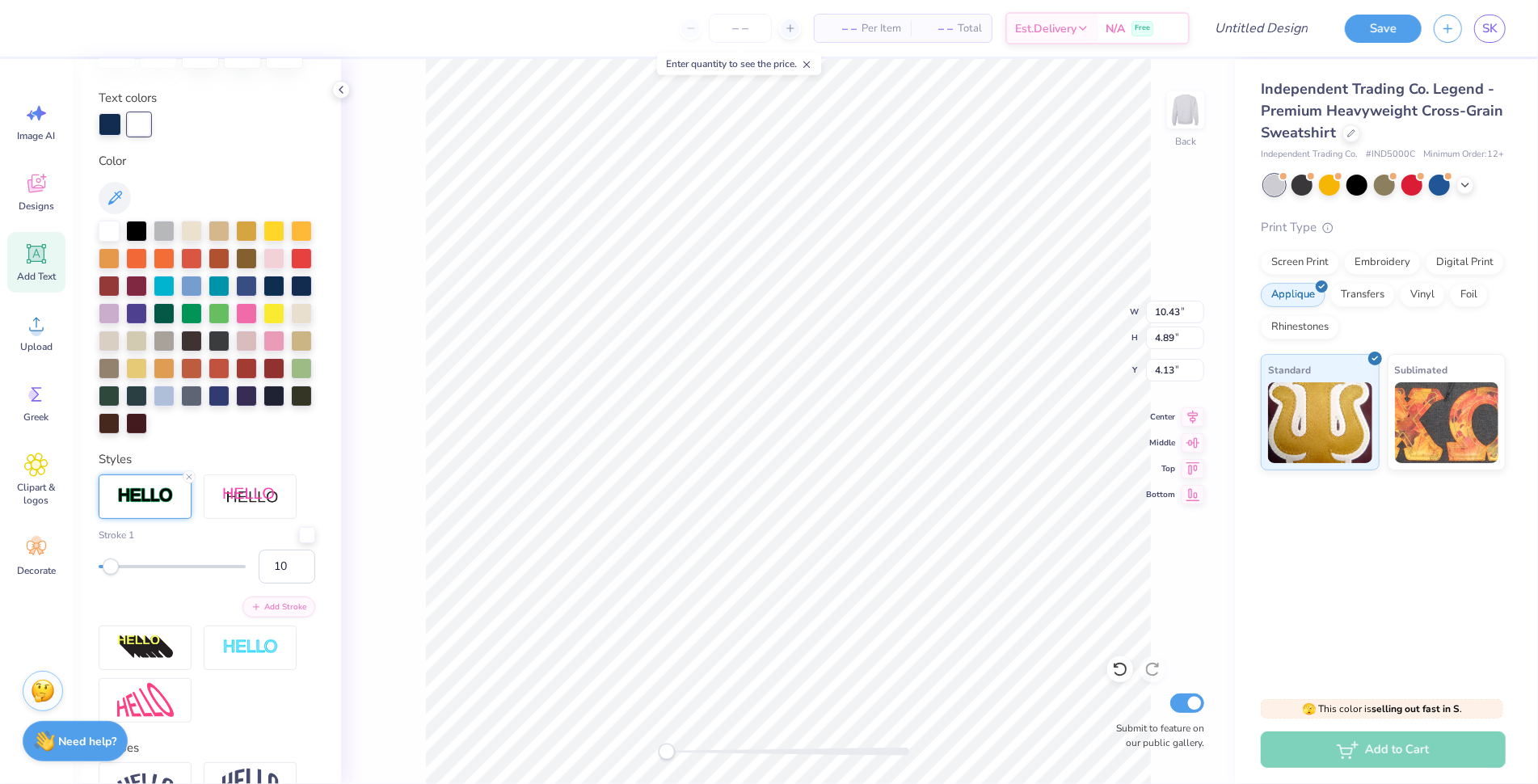
type input "9"
click at [109, 574] on div "Accessibility label" at bounding box center [111, 566] width 16 height 16
type input "1"
drag, startPoint x: 109, startPoint y: 637, endPoint x: 86, endPoint y: 636, distance: 23.0
click at [86, 636] on div "Personalized Names Personalized Numbers Text Tool Add Font Font Freshman Switch…" at bounding box center [207, 421] width 269 height 725
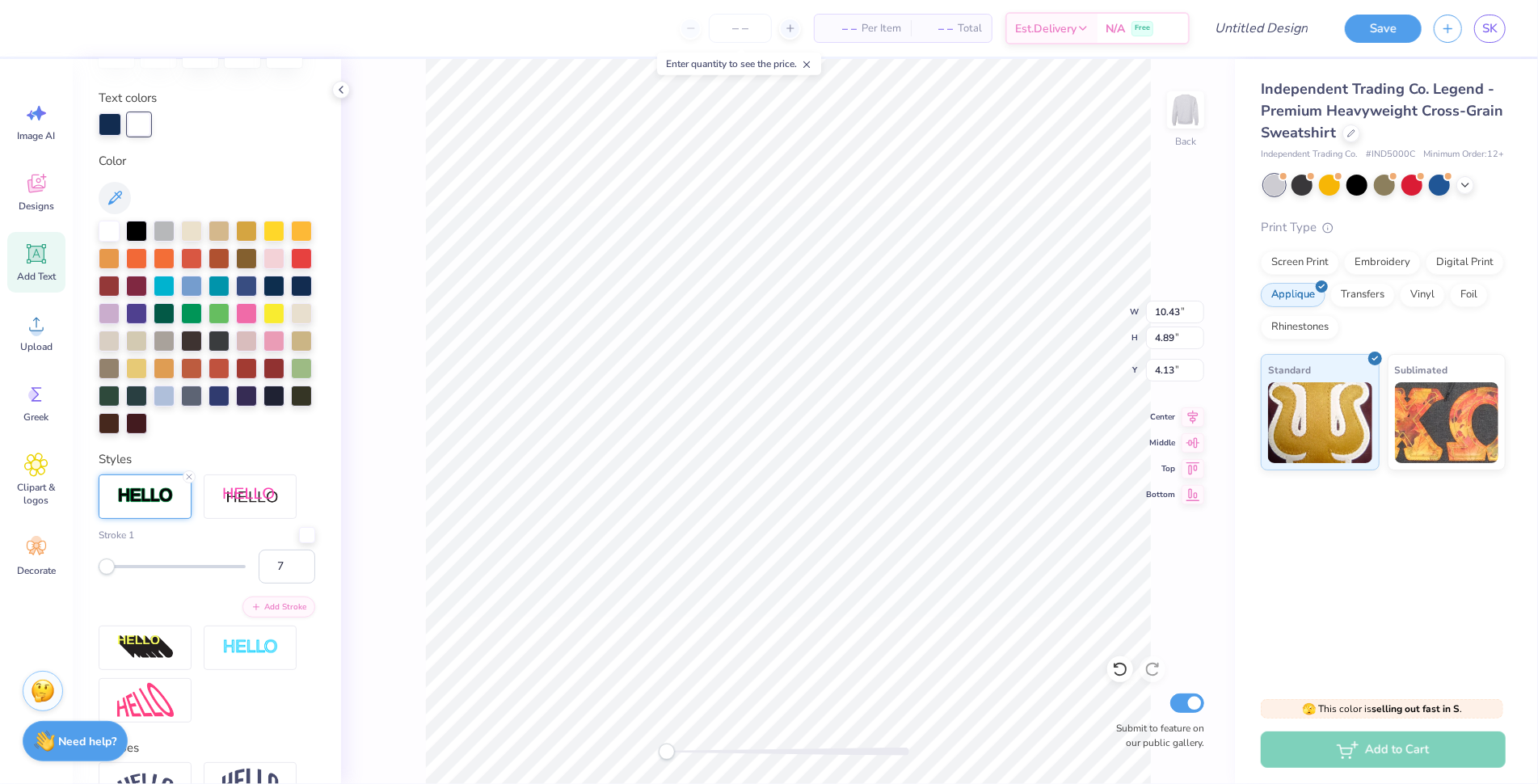
type input "6"
click at [105, 575] on div at bounding box center [172, 566] width 147 height 16
type input "3"
click at [102, 574] on div "Accessibility label" at bounding box center [101, 566] width 16 height 16
type input "2"
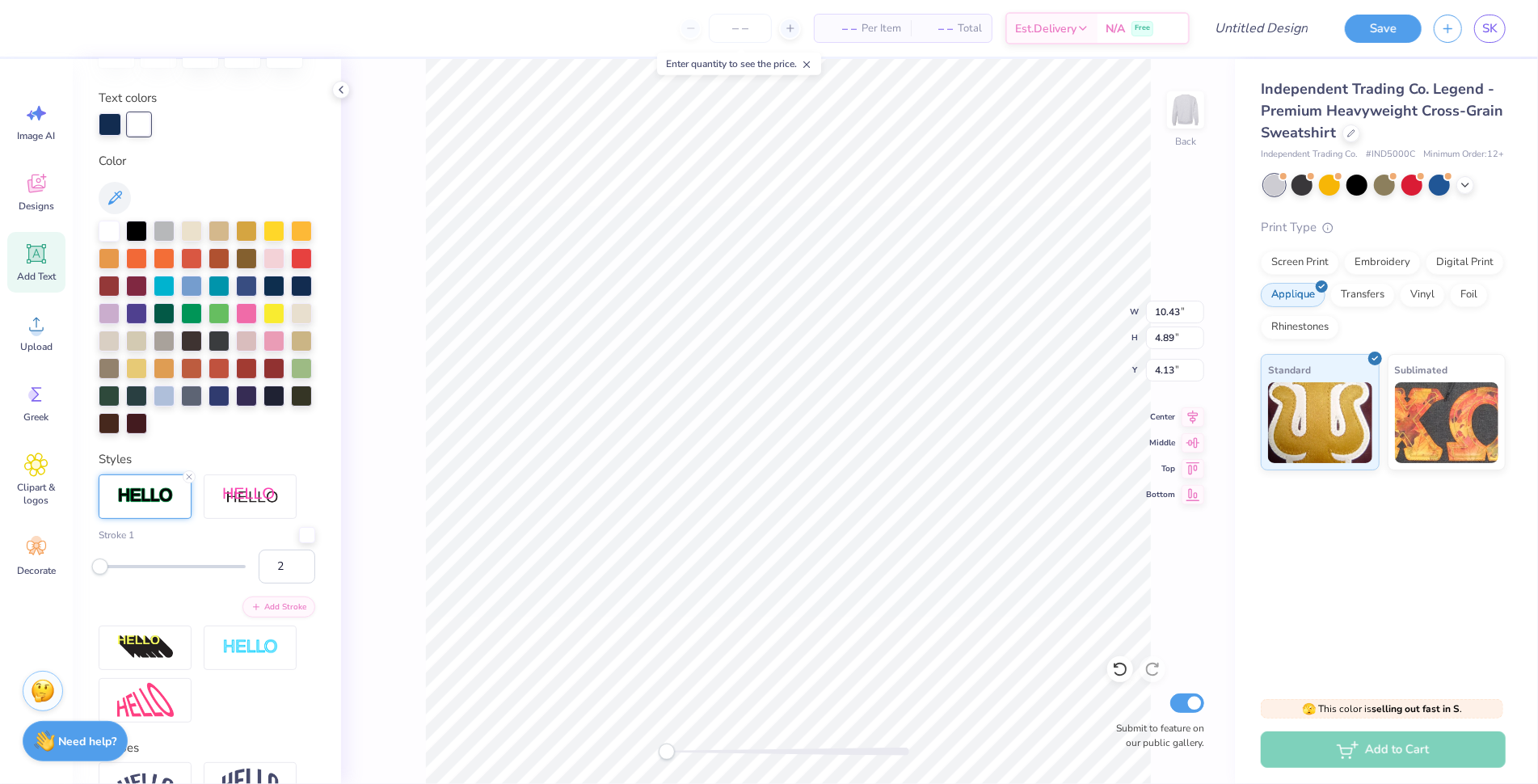
click at [100, 574] on div "Accessibility label" at bounding box center [100, 566] width 16 height 16
type input "11.28"
type input "5.33"
type input "4.10"
type input "10.47"
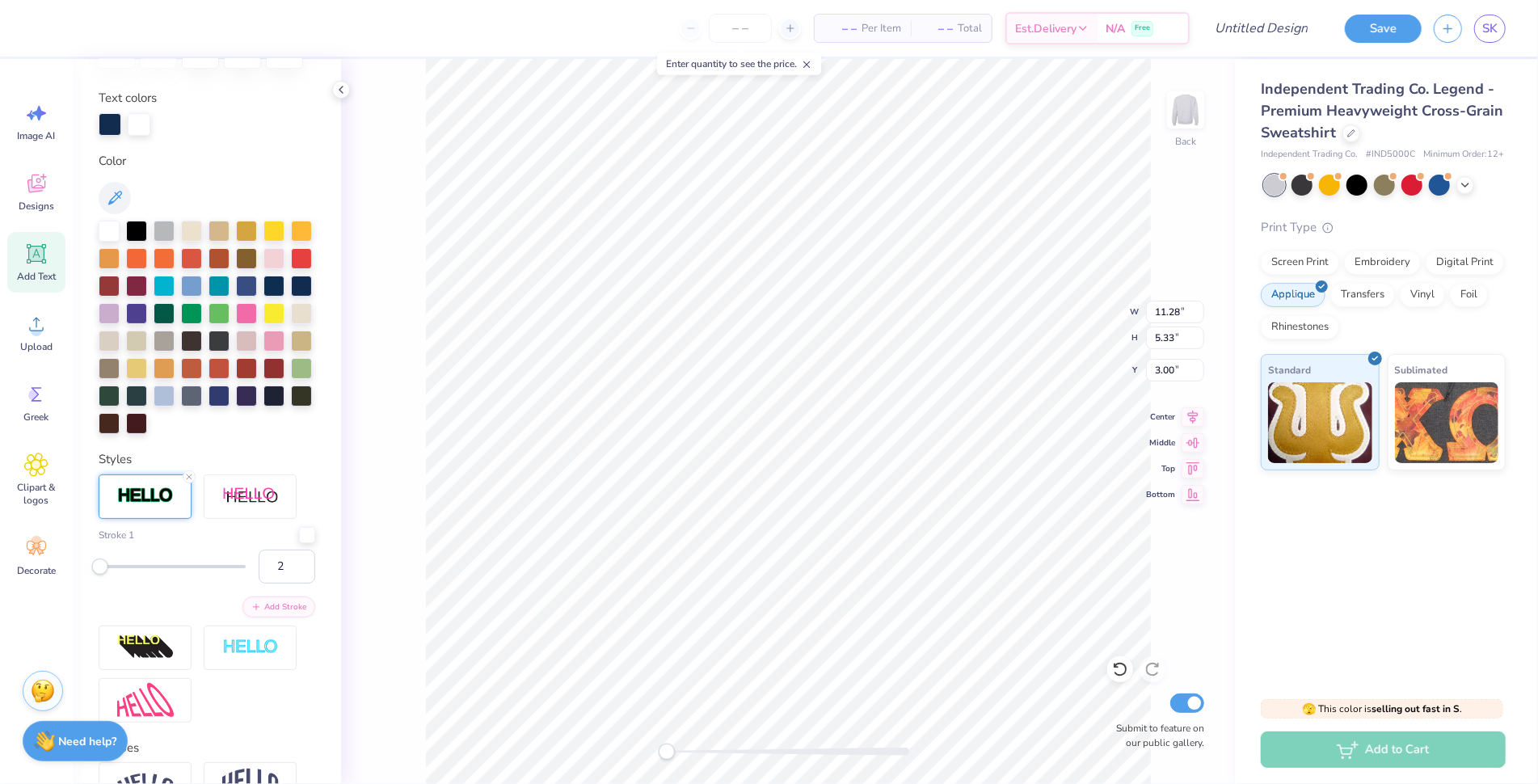
type input "4.94"
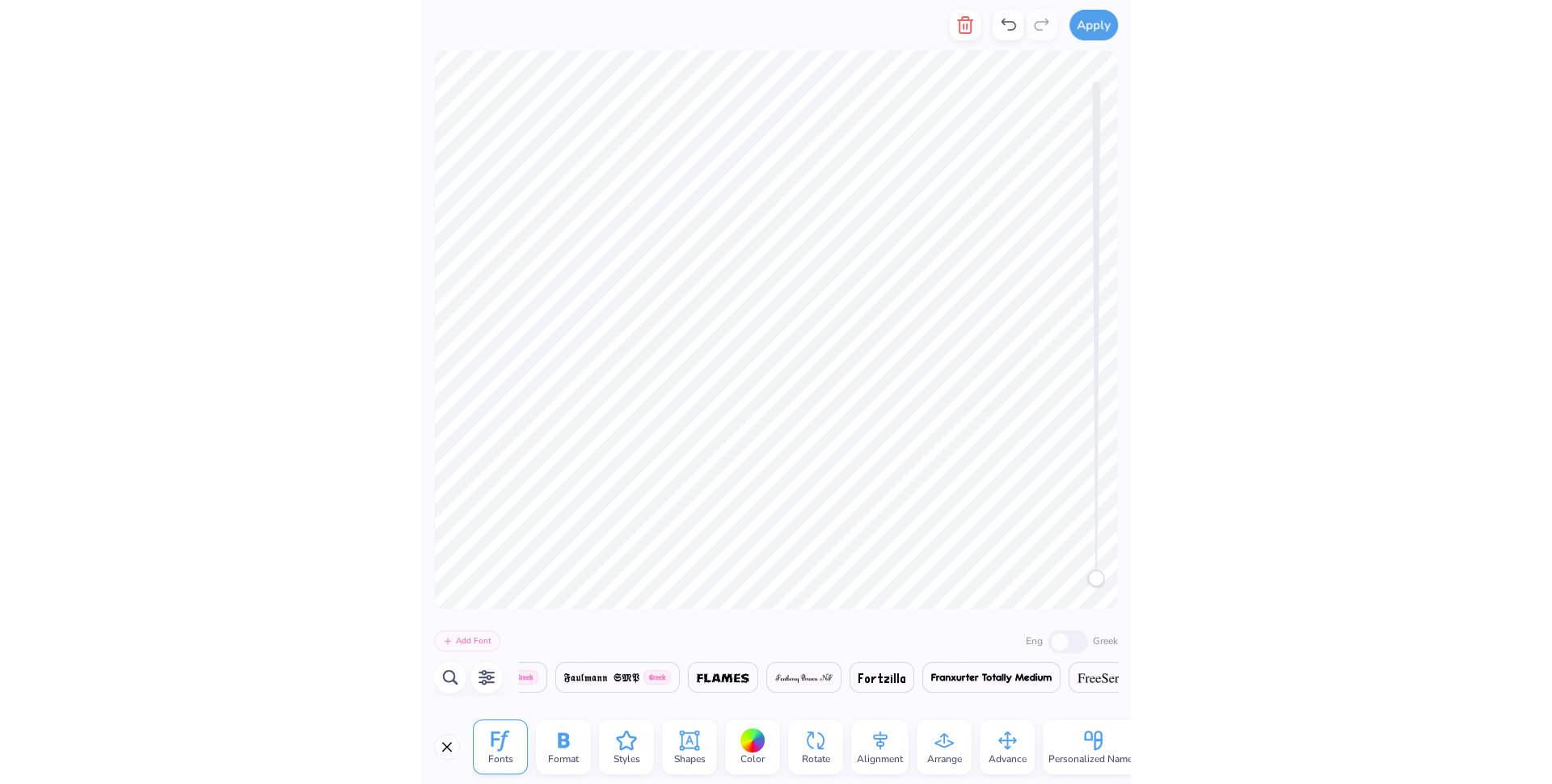
scroll to position [0, 12534]
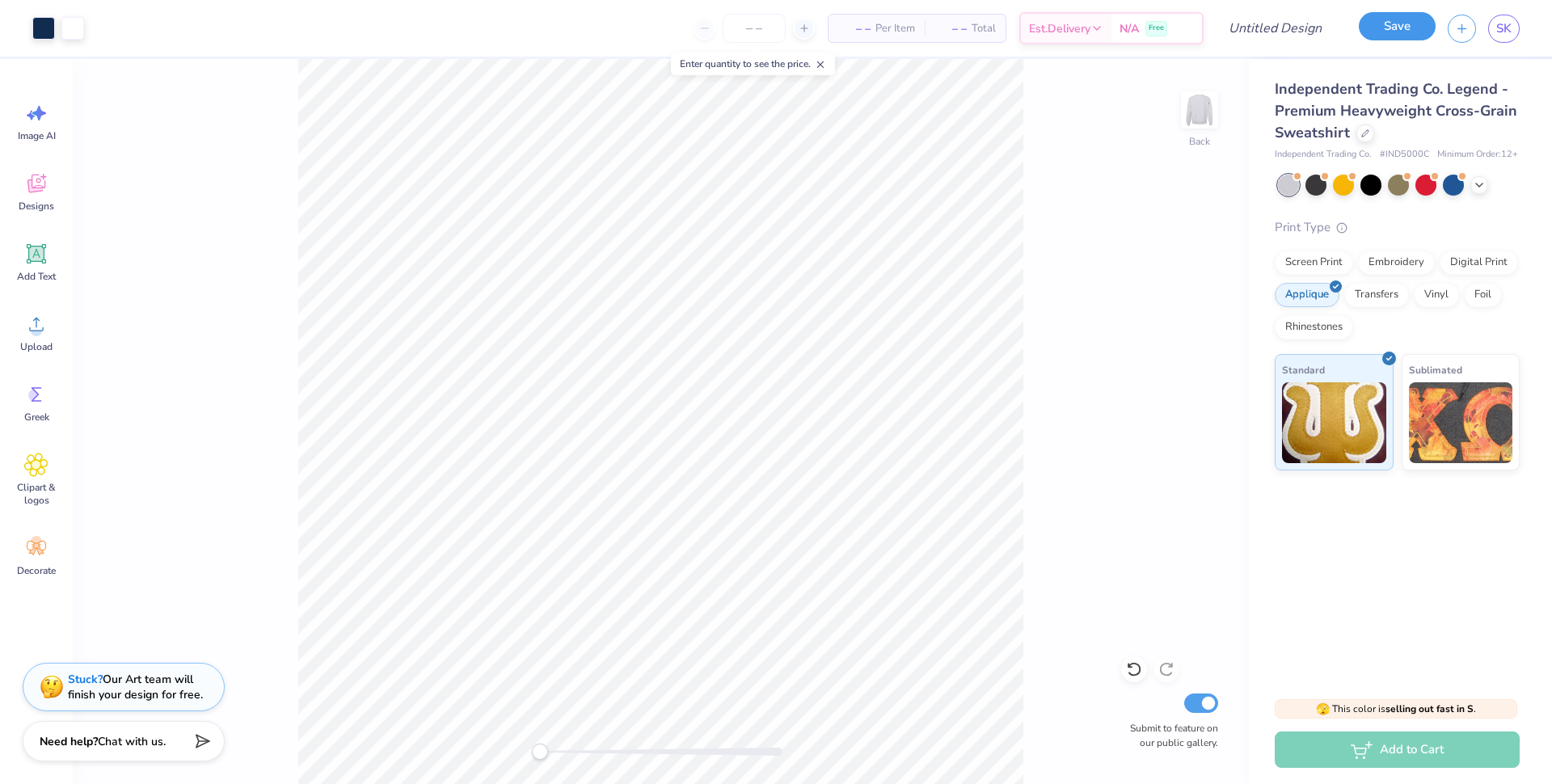
click at [1396, 34] on button "Save" at bounding box center [1397, 26] width 77 height 28
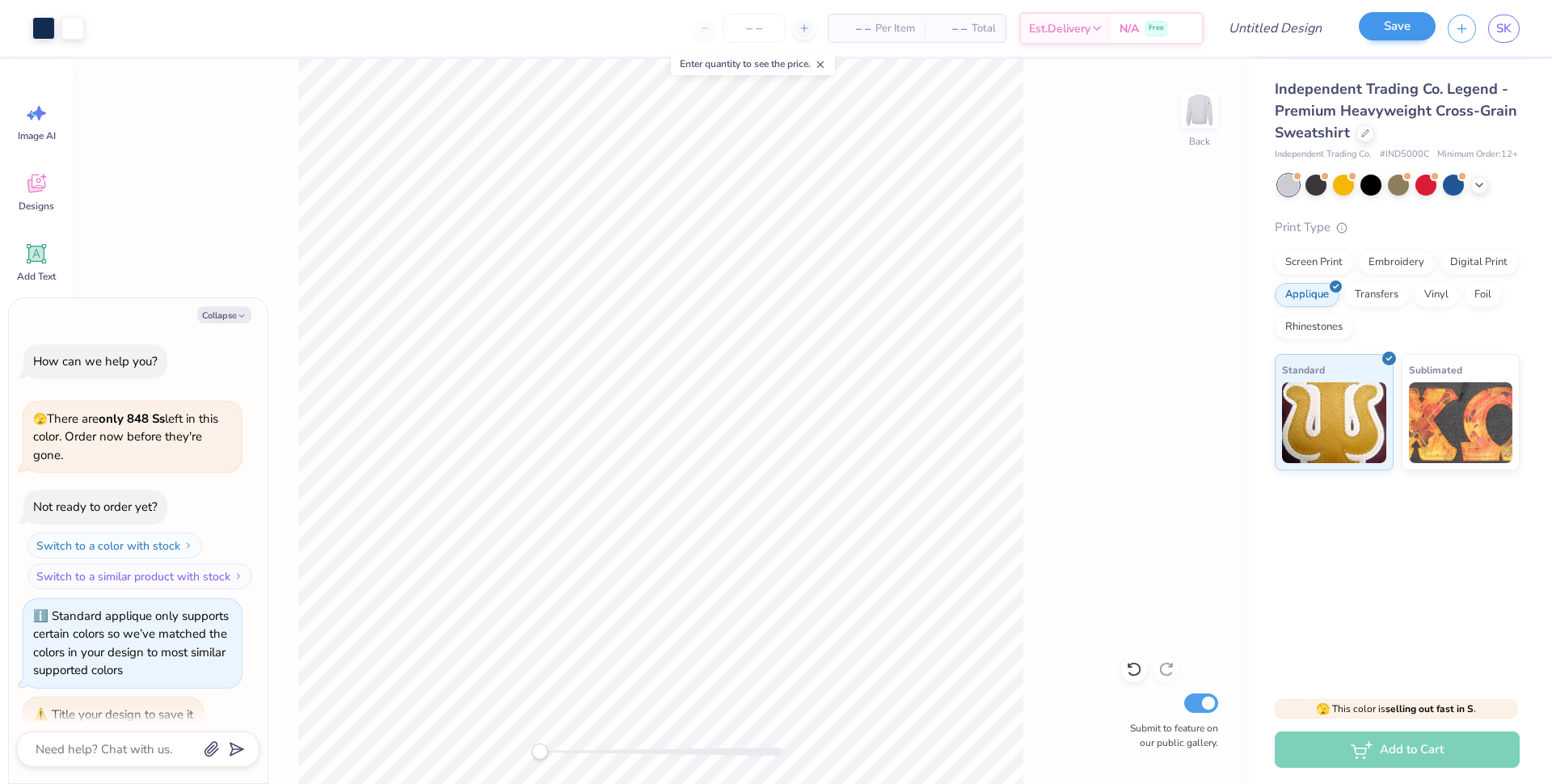
scroll to position [20, 0]
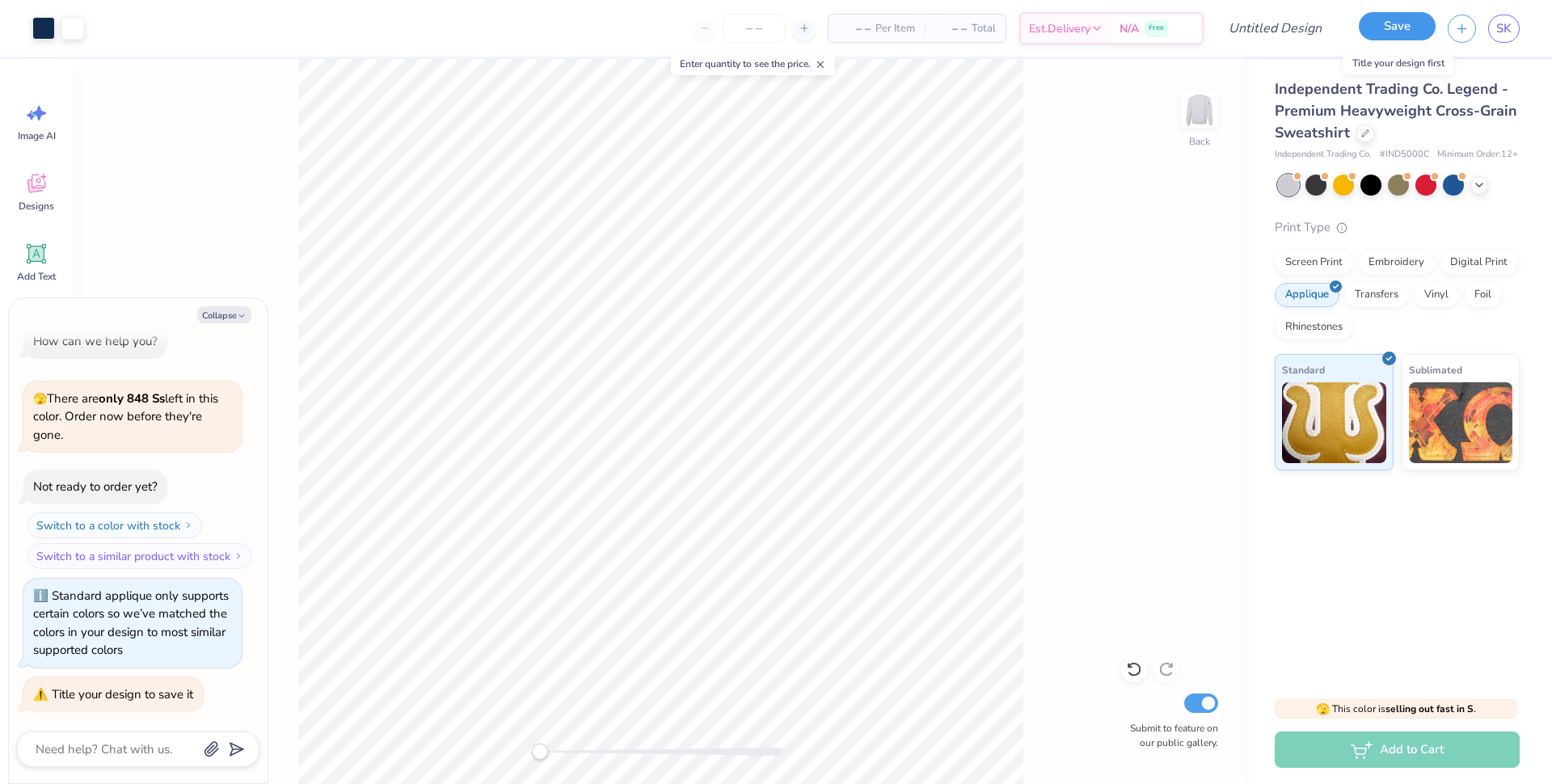
click at [1401, 29] on button "Save" at bounding box center [1397, 26] width 77 height 28
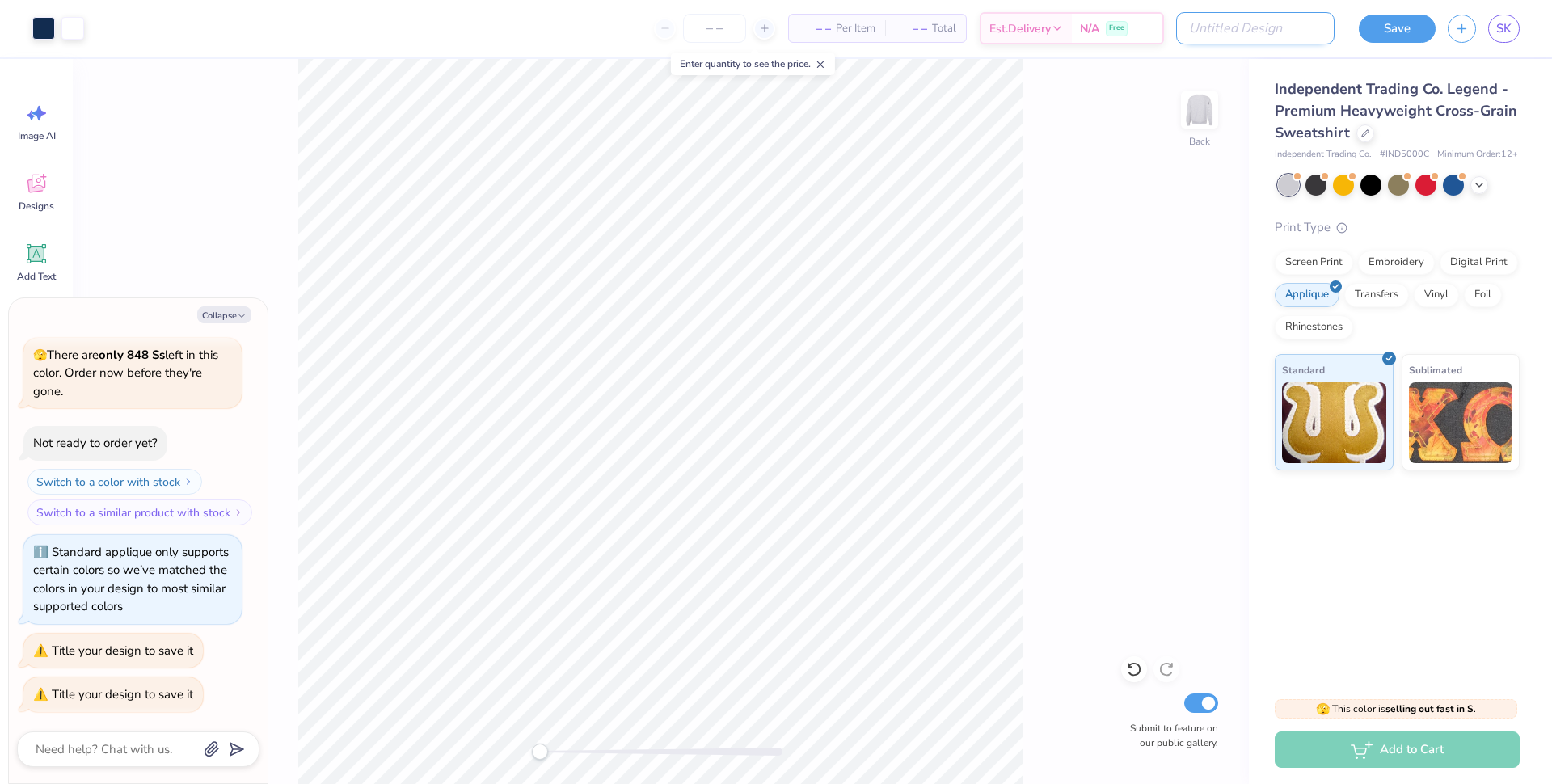
click at [1262, 35] on input "Design Title" at bounding box center [1255, 28] width 158 height 33
type textarea "x"
type input "i"
type textarea "x"
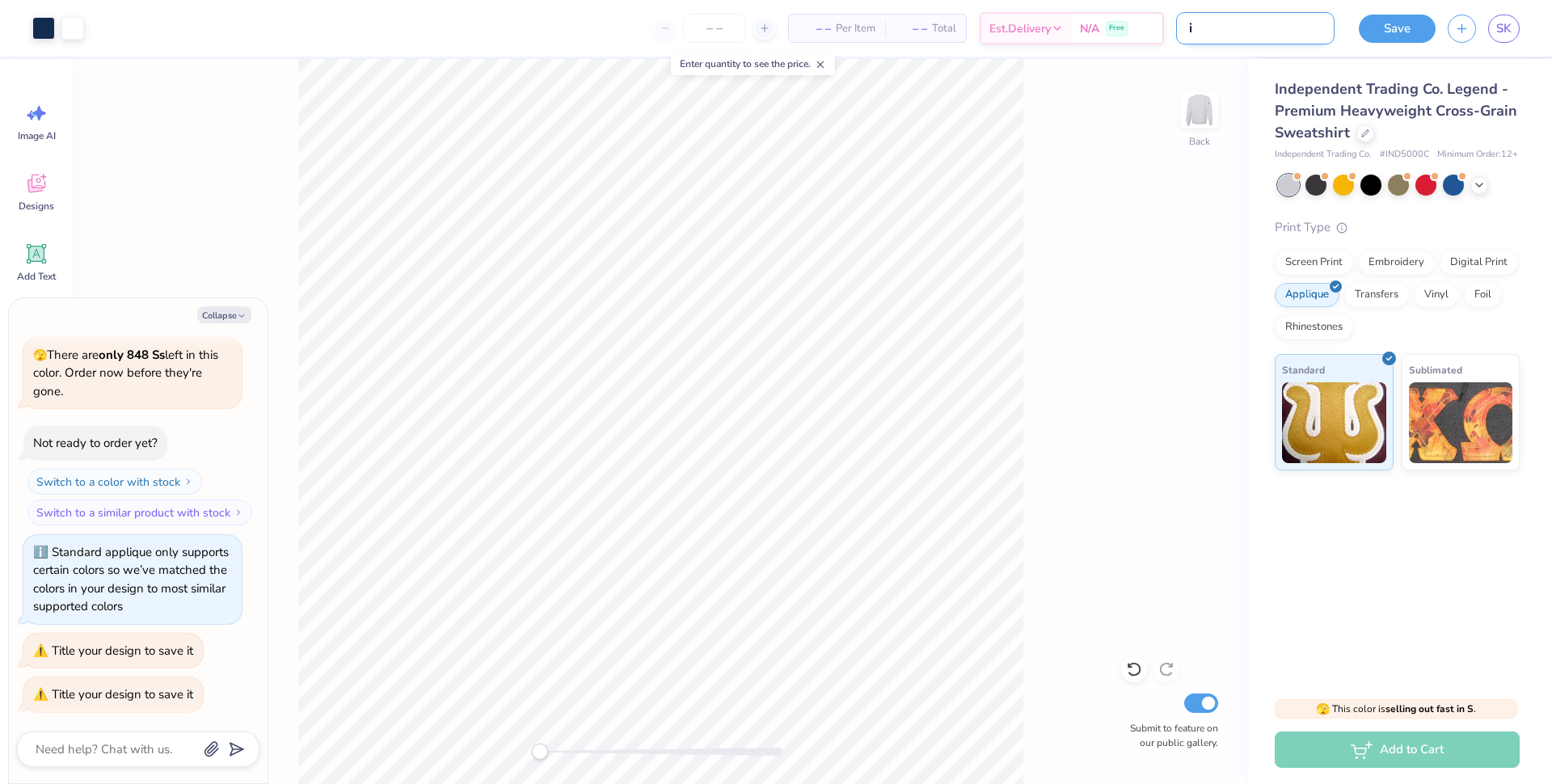
type input "id"
type textarea "x"
type input "idr"
type textarea "x"
type input "idr"
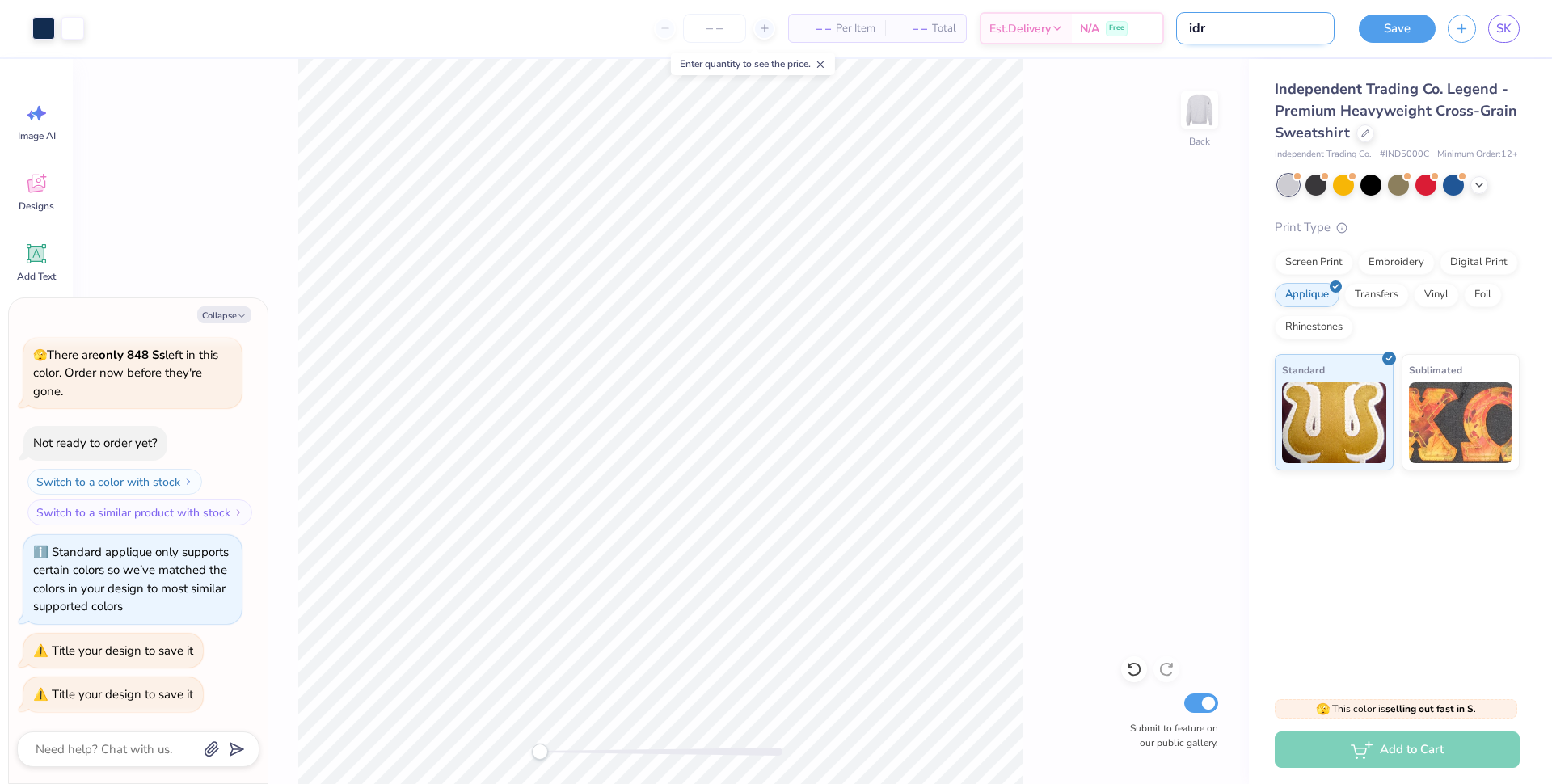
type textarea "x"
type input "idr 2"
type textarea "x"
type input "idr 2"
click at [1394, 18] on button "Save" at bounding box center [1397, 26] width 77 height 28
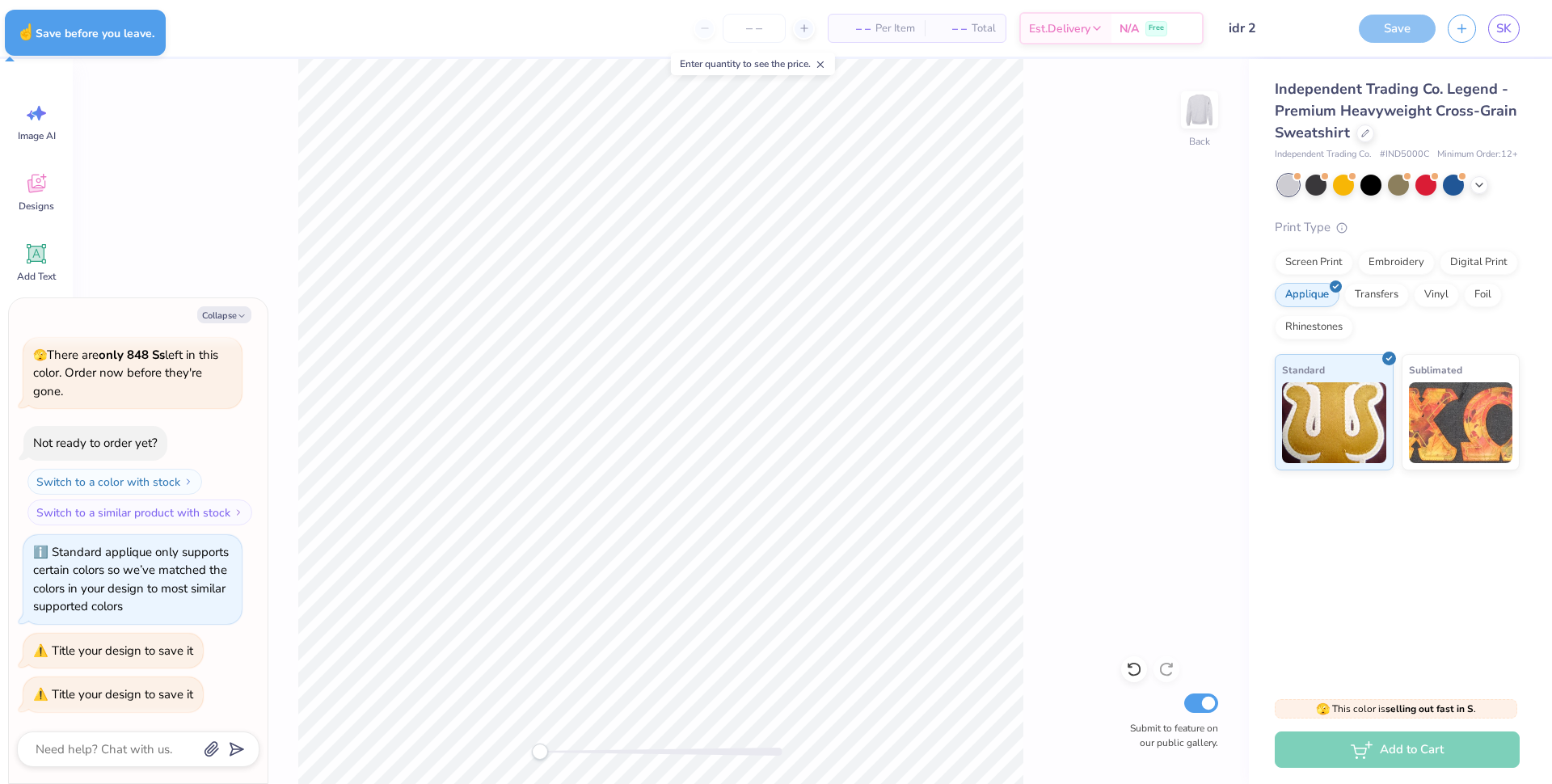
type textarea "x"
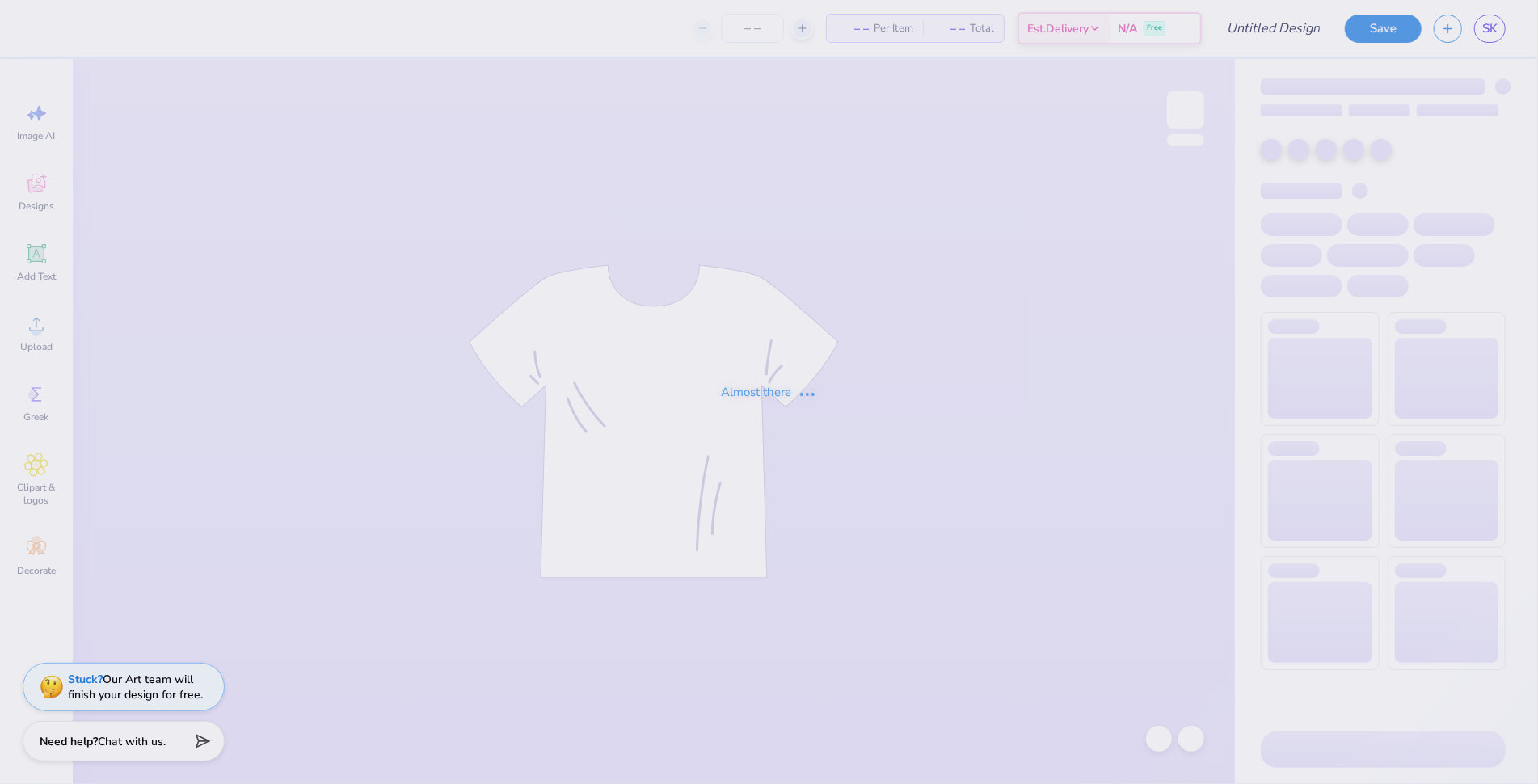
type input "Final IDR"
type input "50"
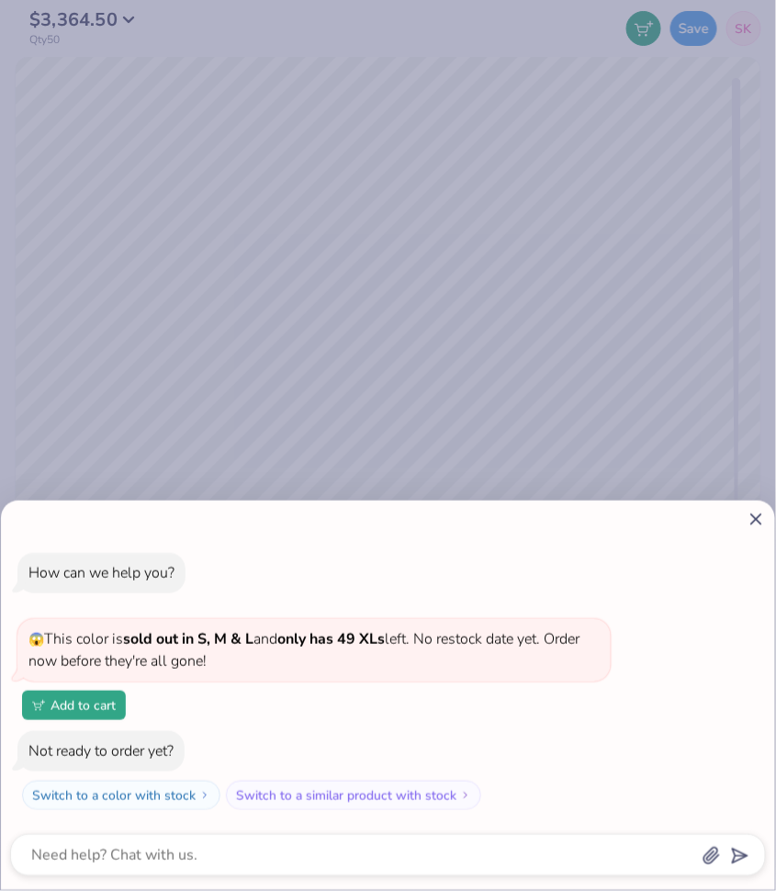
click at [760, 522] on icon at bounding box center [756, 519] width 19 height 19
type textarea "x"
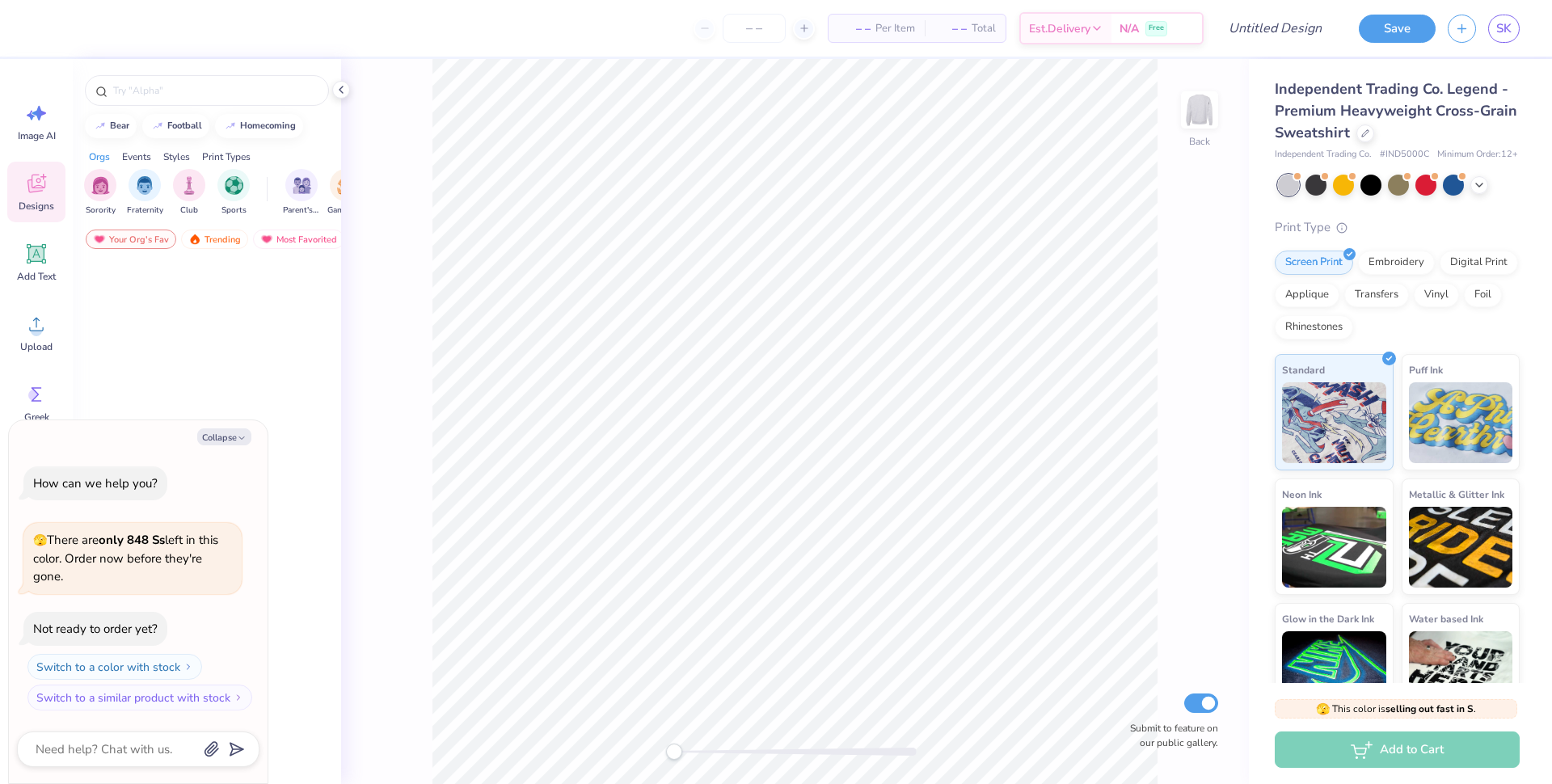
type textarea "x"
